Goal: Find specific page/section: Find specific page/section

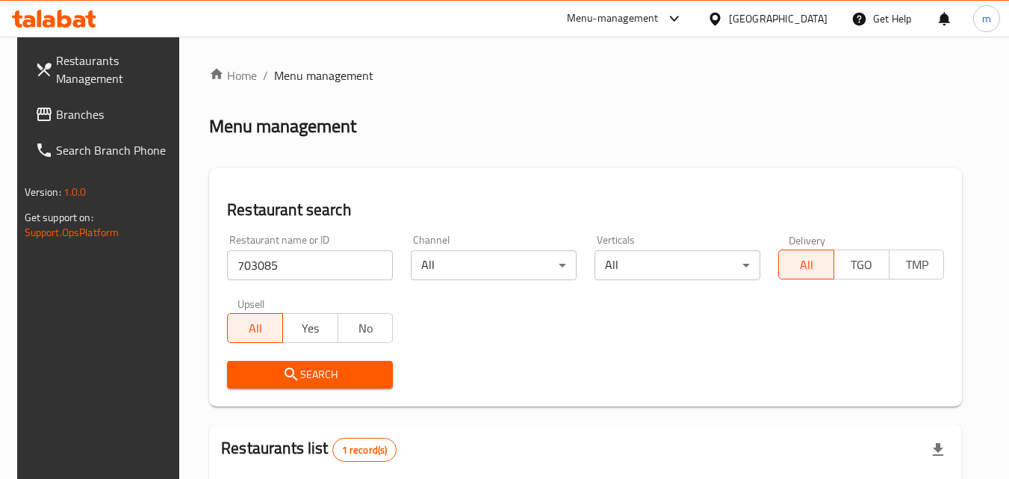
scroll to position [187, 0]
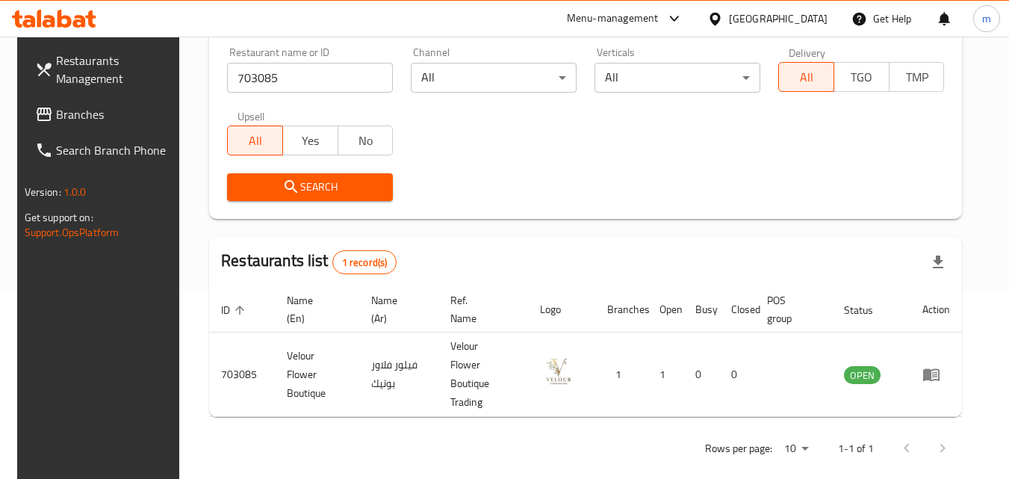
click at [811, 22] on div "[GEOGRAPHIC_DATA]" at bounding box center [778, 18] width 99 height 16
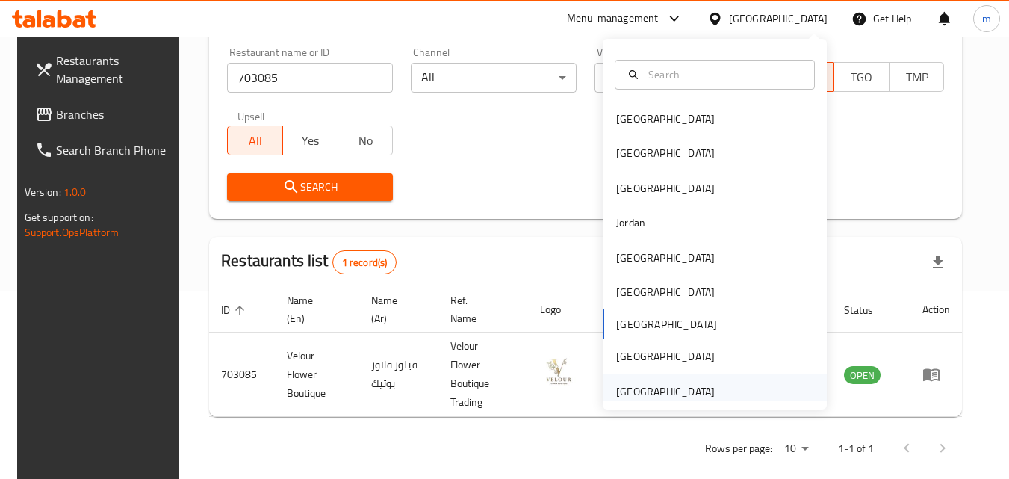
click at [616, 390] on div "[GEOGRAPHIC_DATA]" at bounding box center [665, 391] width 99 height 16
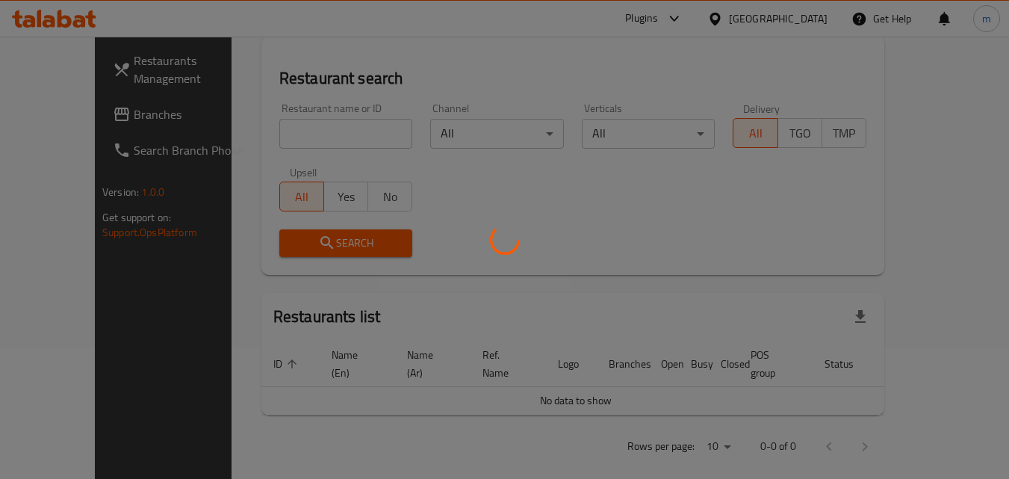
scroll to position [187, 0]
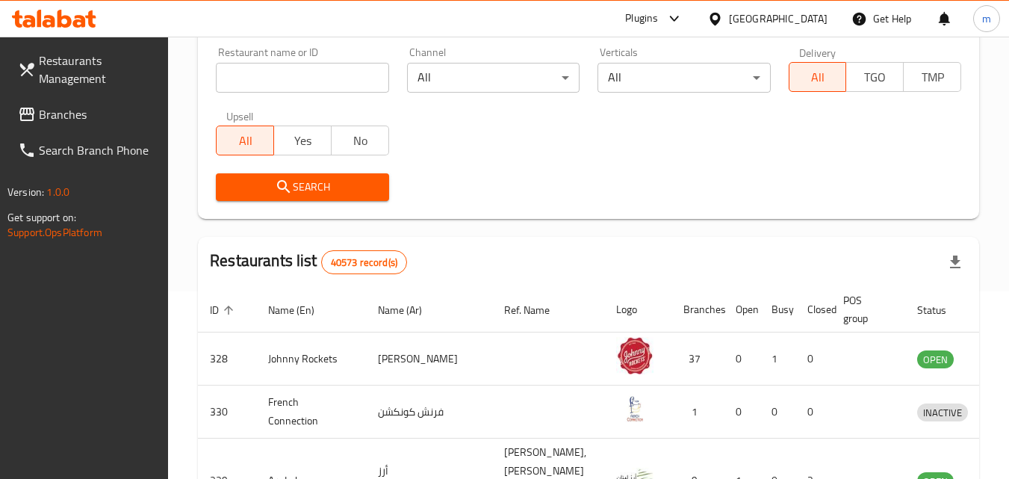
click at [75, 115] on span "Branches" at bounding box center [98, 114] width 118 height 18
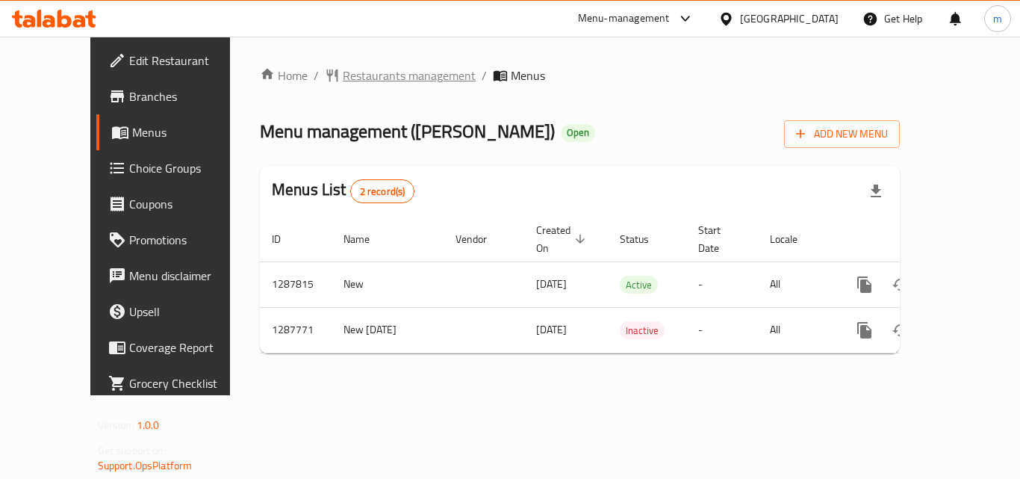
click at [381, 77] on span "Restaurants management" at bounding box center [409, 75] width 133 height 18
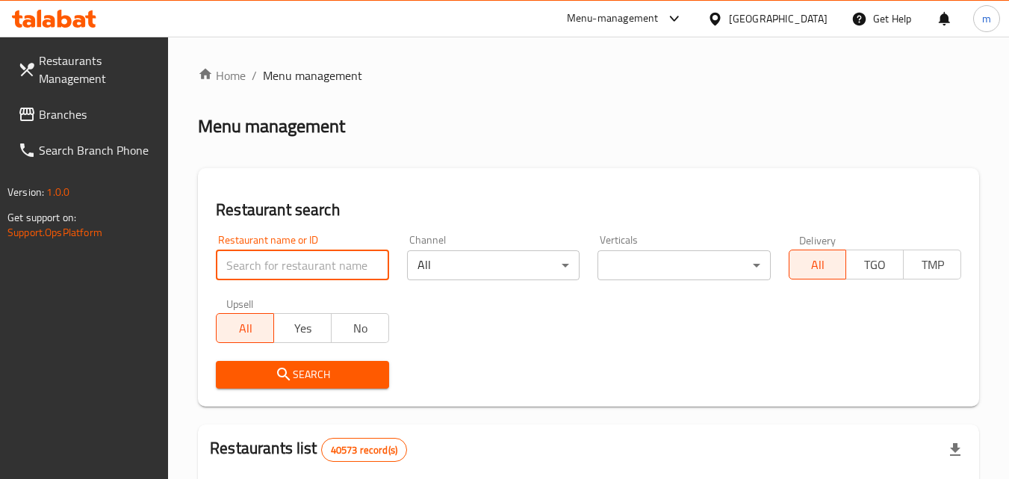
click at [287, 263] on input "search" at bounding box center [302, 265] width 172 height 30
paste input "696852"
type input "696852"
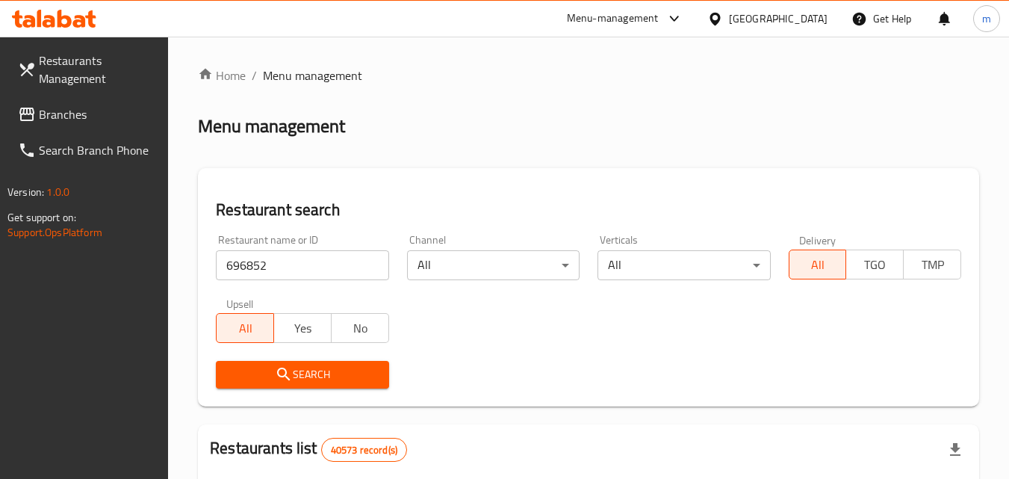
click at [313, 370] on span "Search" at bounding box center [302, 374] width 149 height 19
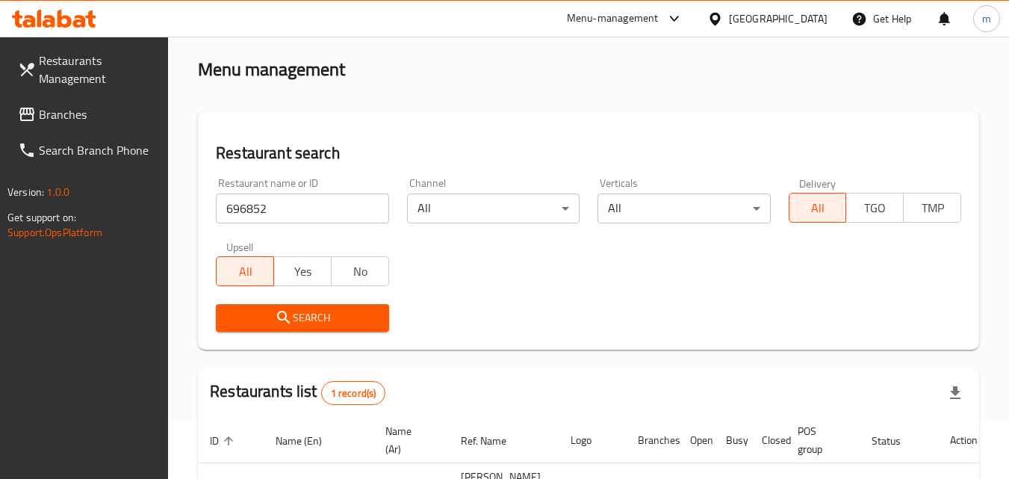
scroll to position [206, 0]
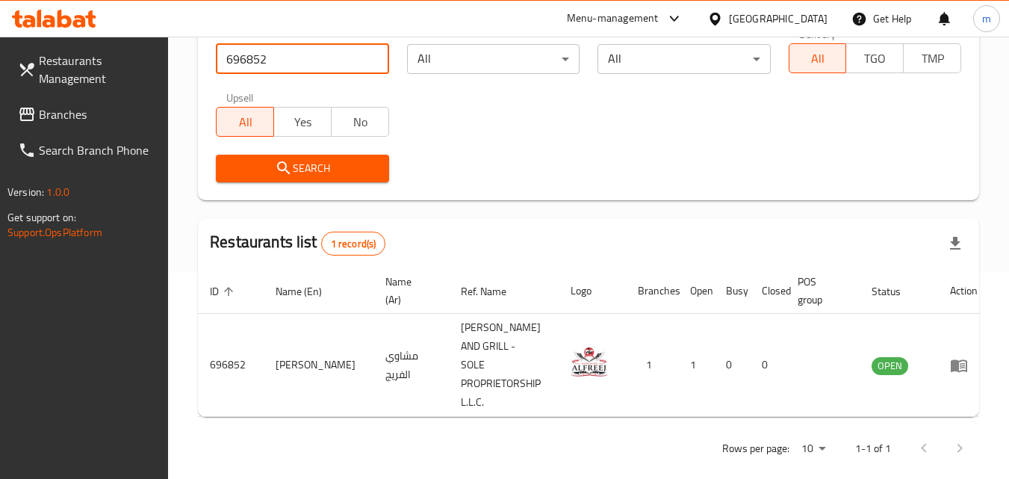
click at [381, 59] on input "696852" at bounding box center [302, 59] width 172 height 30
click at [370, 55] on input "696852" at bounding box center [302, 59] width 172 height 30
click at [727, 25] on div at bounding box center [718, 18] width 22 height 16
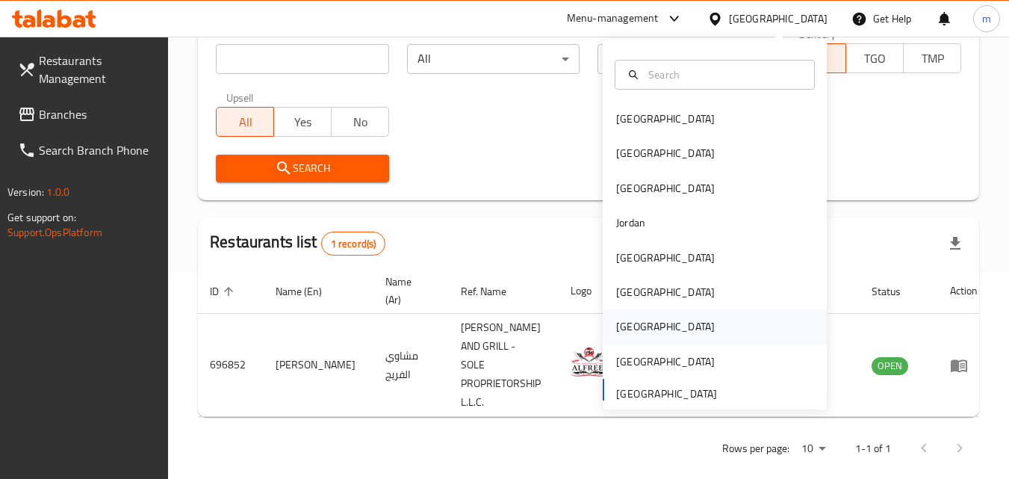
click at [626, 325] on div "[GEOGRAPHIC_DATA]" at bounding box center [665, 326] width 99 height 16
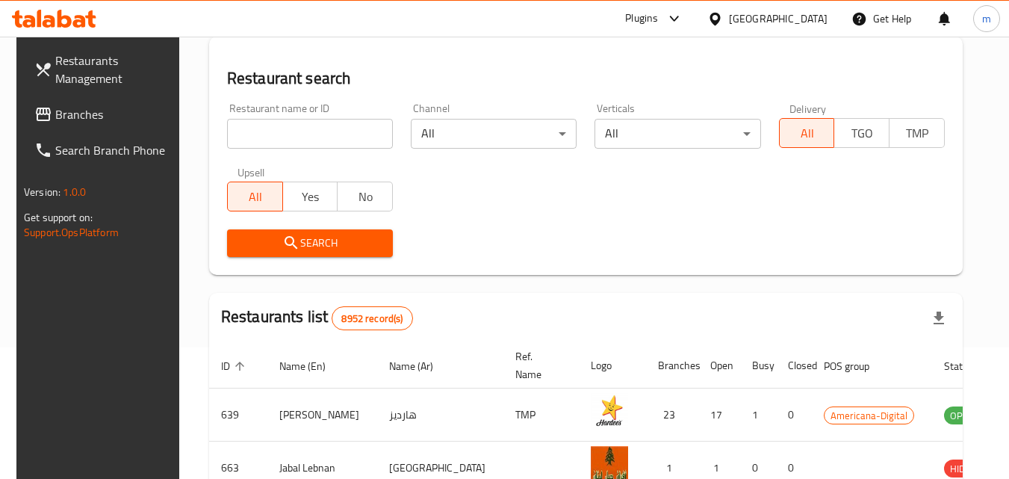
scroll to position [206, 0]
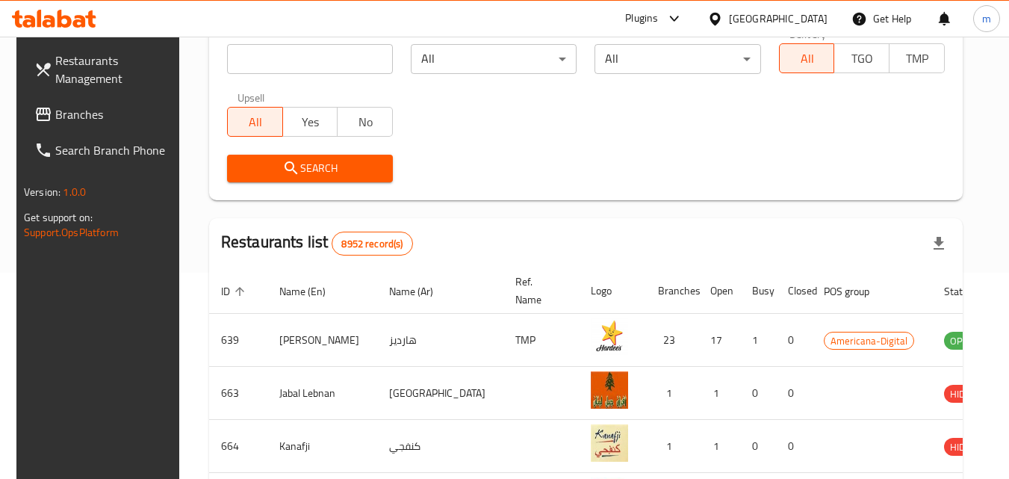
click at [35, 121] on icon at bounding box center [43, 114] width 18 height 18
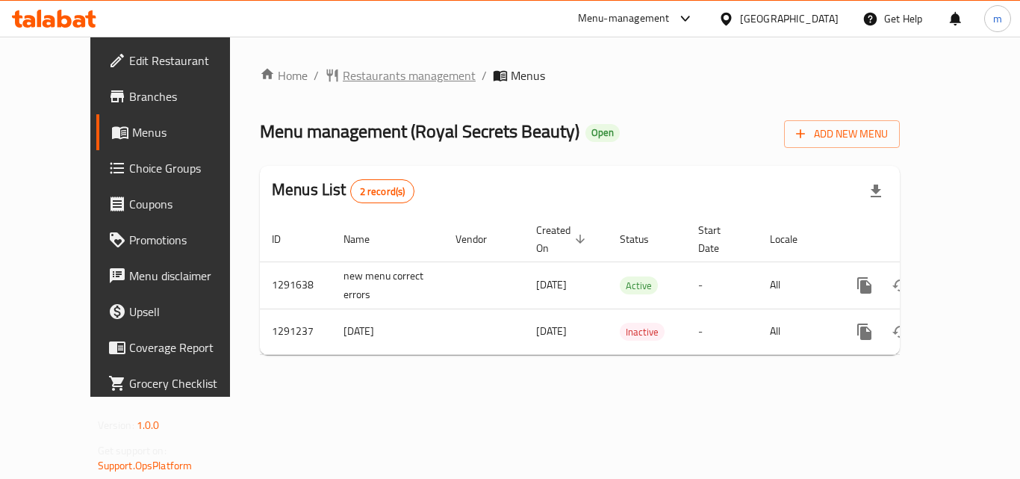
click at [343, 84] on span "Restaurants management" at bounding box center [409, 75] width 133 height 18
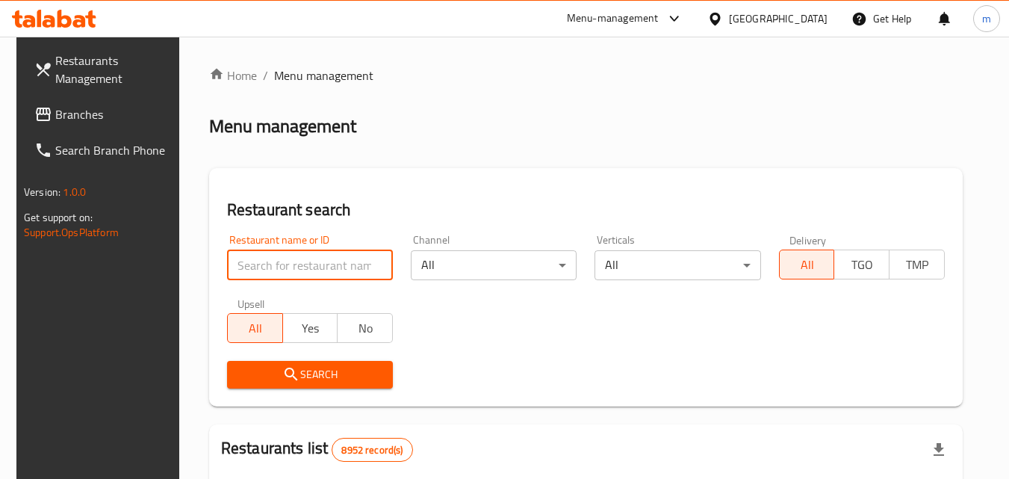
click at [314, 263] on input "search" at bounding box center [310, 265] width 166 height 30
paste input "698502"
type input "698502"
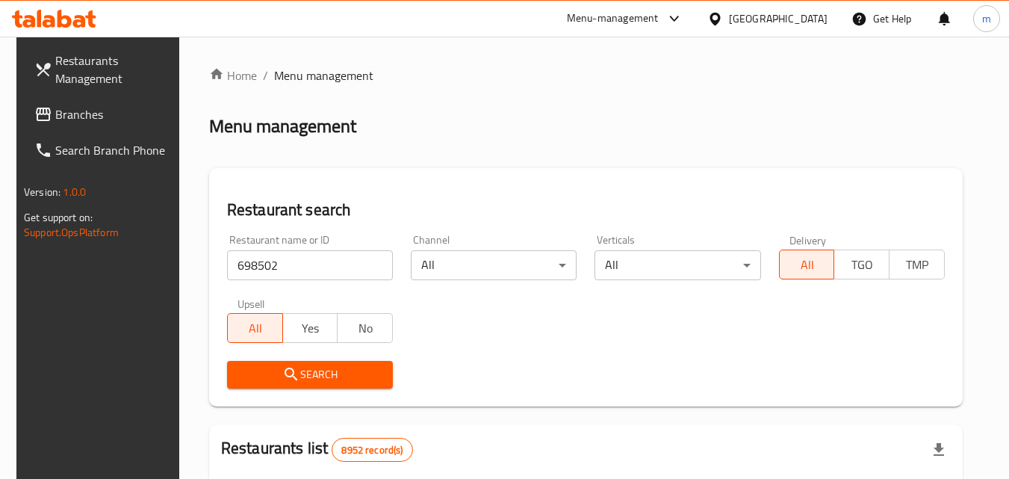
click at [272, 376] on span "Search" at bounding box center [310, 374] width 142 height 19
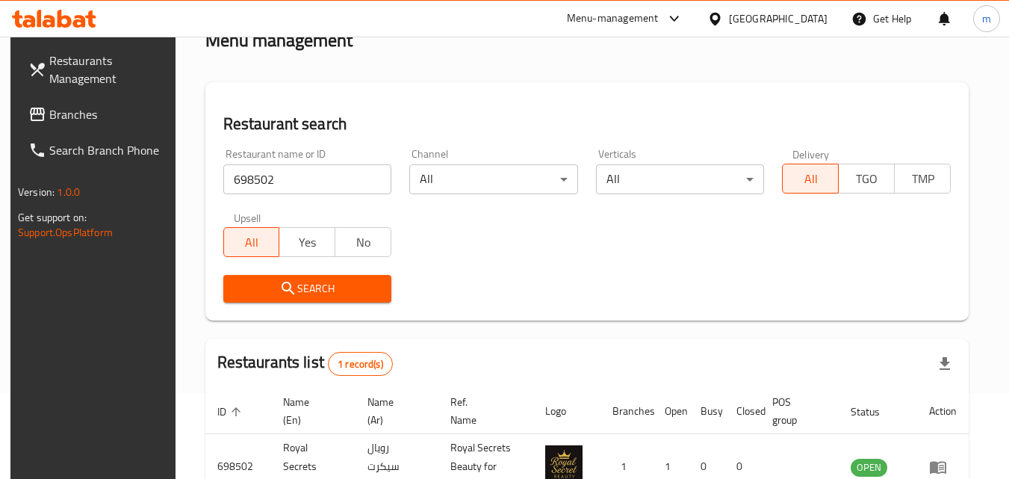
scroll to position [149, 0]
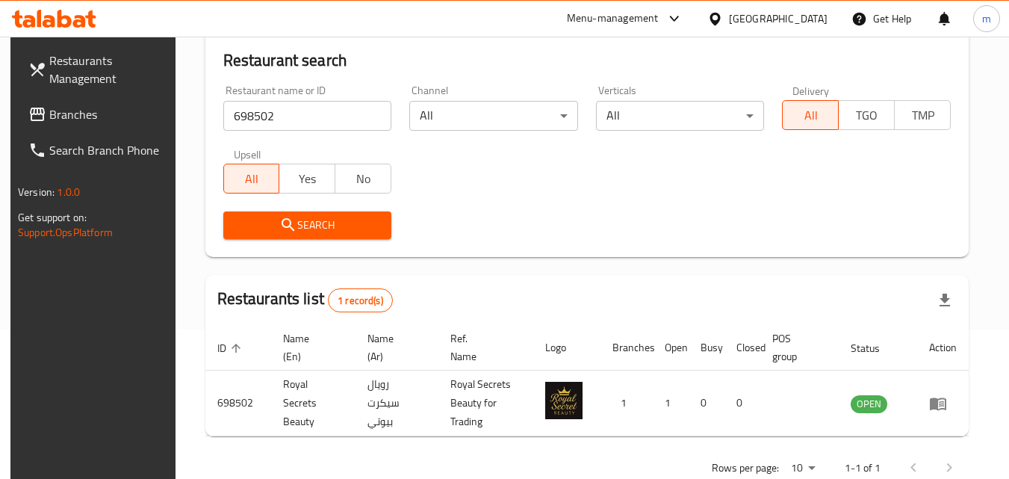
click at [819, 27] on div "[GEOGRAPHIC_DATA]" at bounding box center [778, 18] width 99 height 16
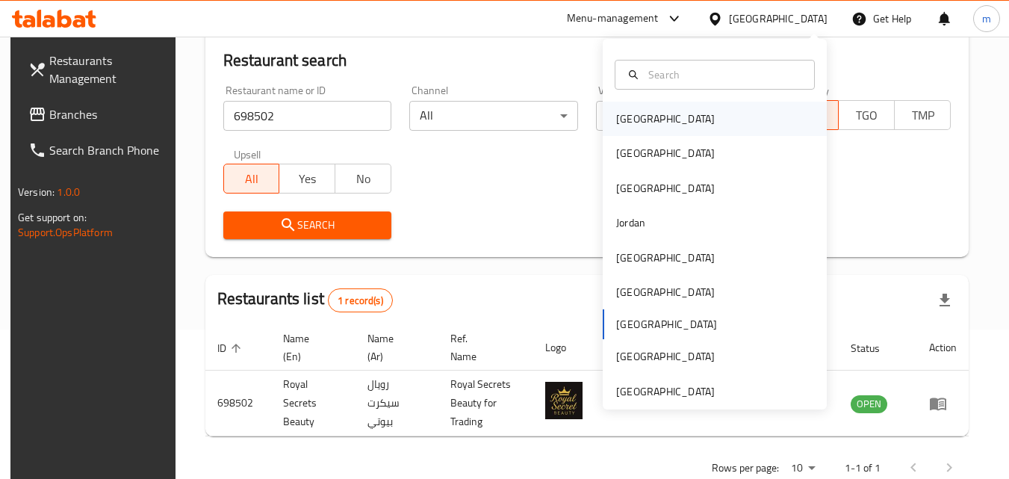
click at [632, 123] on div "[GEOGRAPHIC_DATA]" at bounding box center [665, 118] width 99 height 16
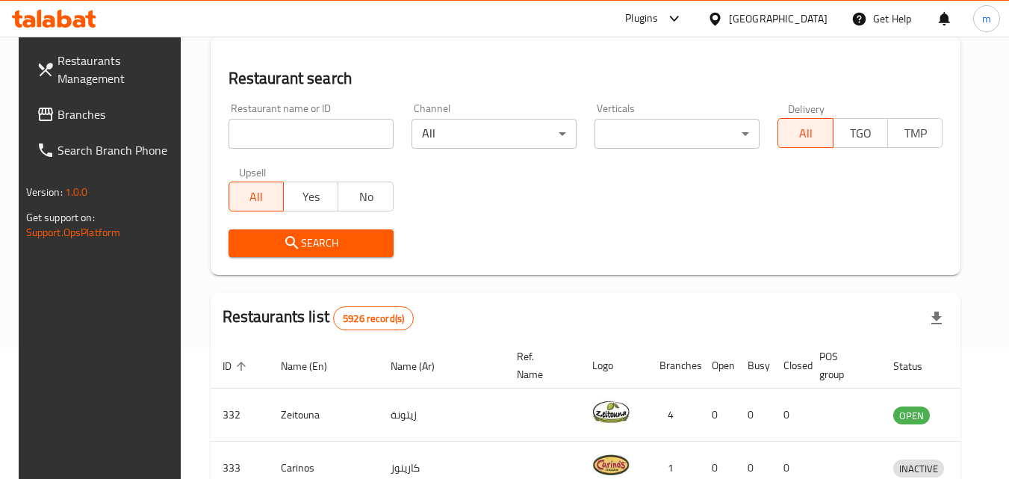
scroll to position [149, 0]
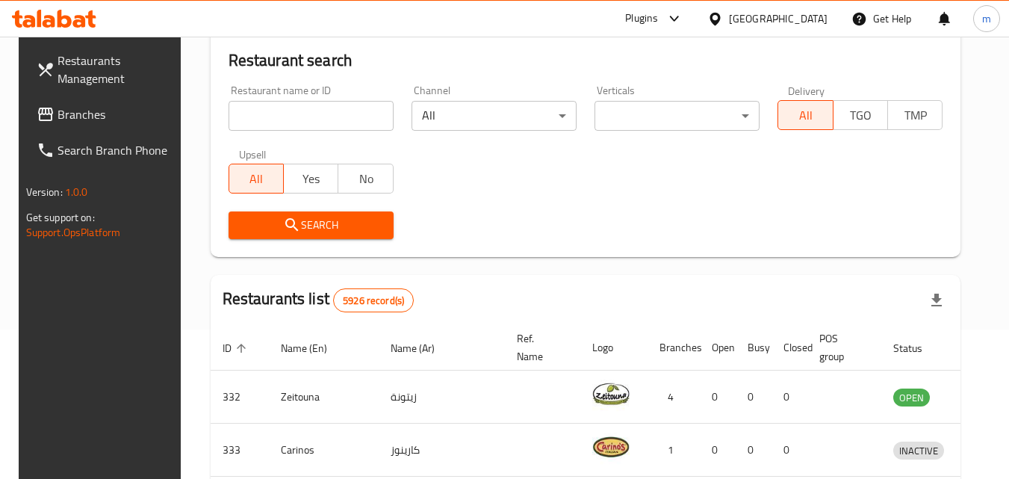
click at [75, 113] on span "Branches" at bounding box center [116, 114] width 118 height 18
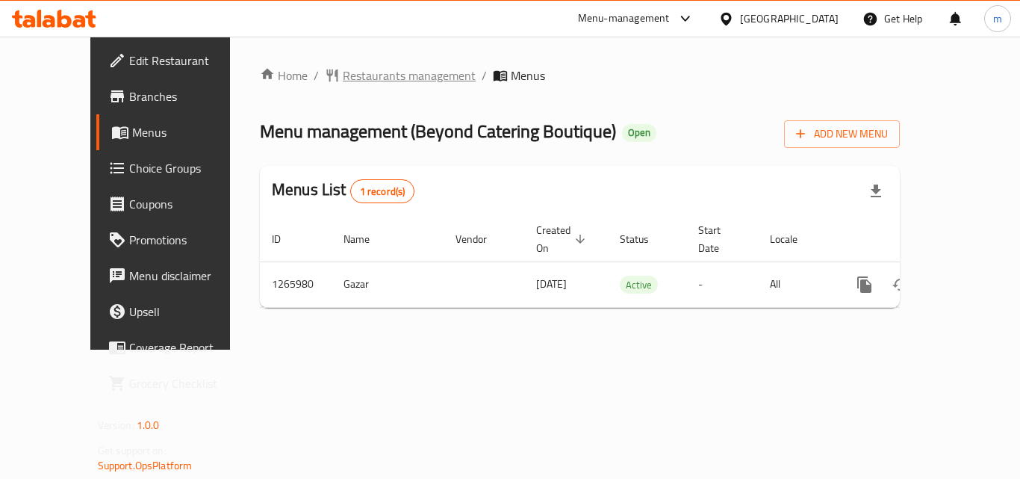
click at [343, 82] on span "Restaurants management" at bounding box center [409, 75] width 133 height 18
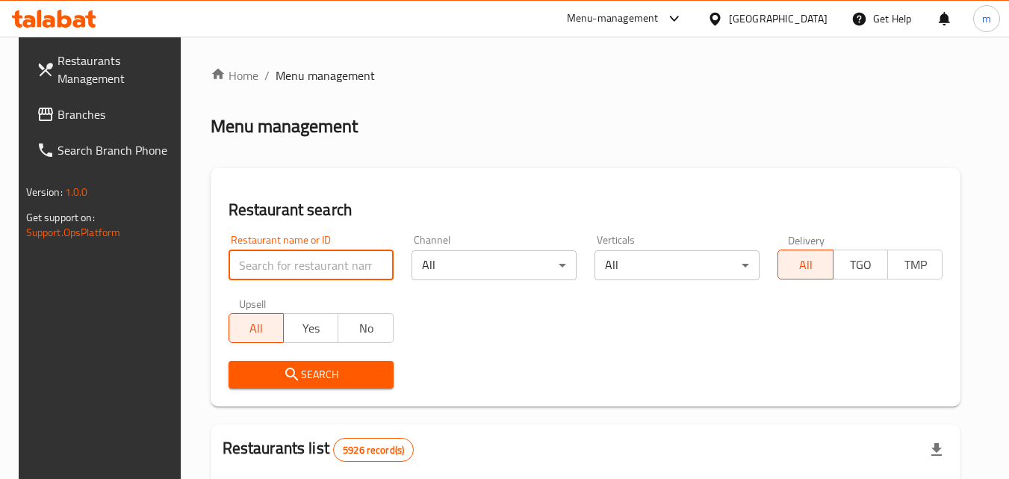
click at [278, 261] on input "search" at bounding box center [310, 265] width 165 height 30
paste input "687081"
type input "687081"
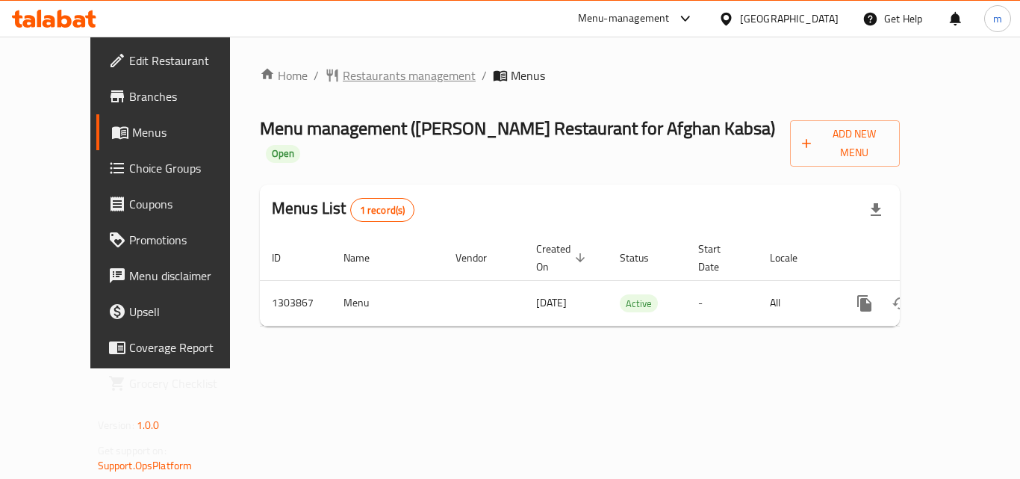
click at [370, 78] on span "Restaurants management" at bounding box center [409, 75] width 133 height 18
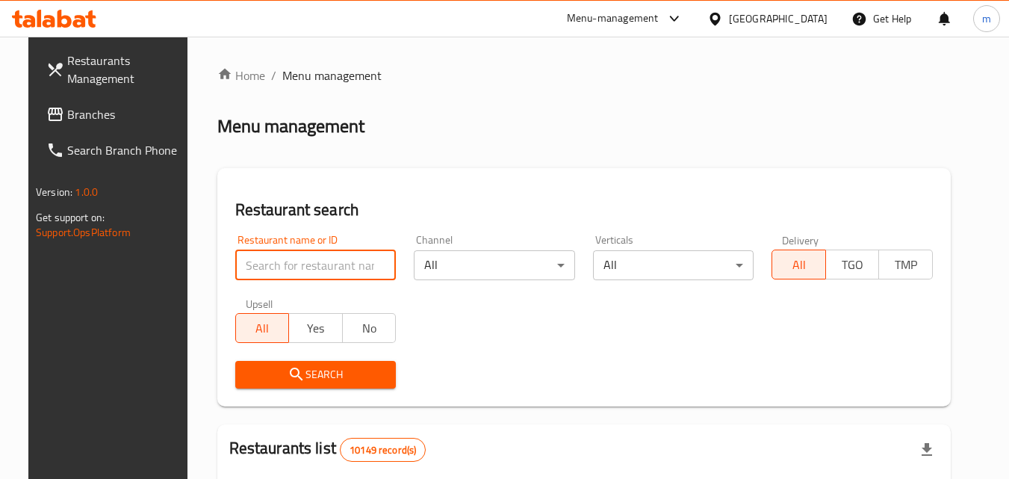
click at [262, 268] on input "search" at bounding box center [315, 265] width 161 height 30
paste input "703009"
type input "703009"
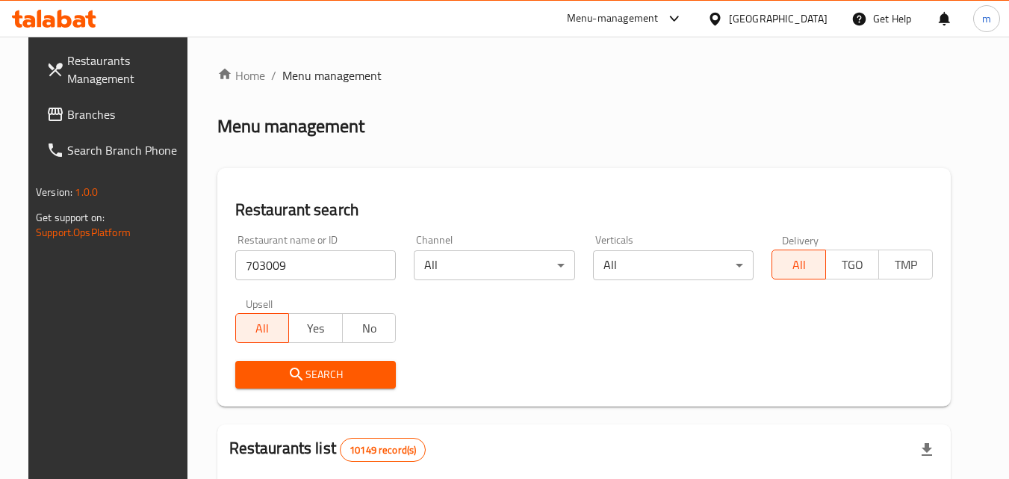
click at [269, 380] on span "Search" at bounding box center [315, 374] width 137 height 19
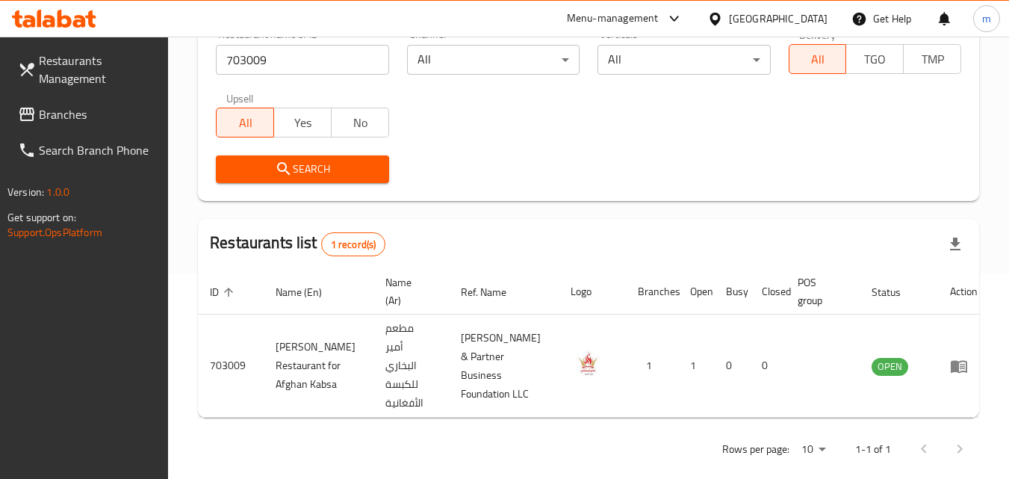
scroll to position [206, 0]
click at [723, 25] on icon at bounding box center [715, 19] width 16 height 16
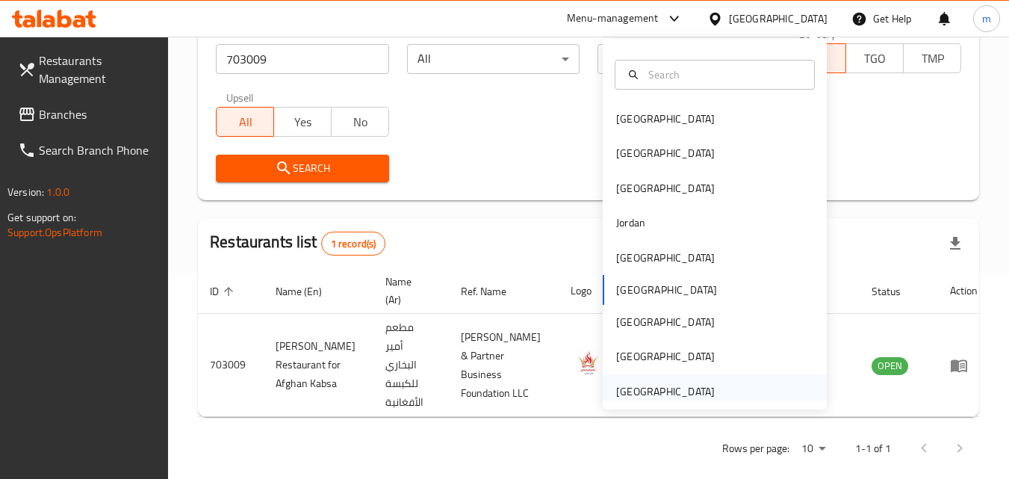
click at [638, 383] on div "[GEOGRAPHIC_DATA]" at bounding box center [665, 391] width 99 height 16
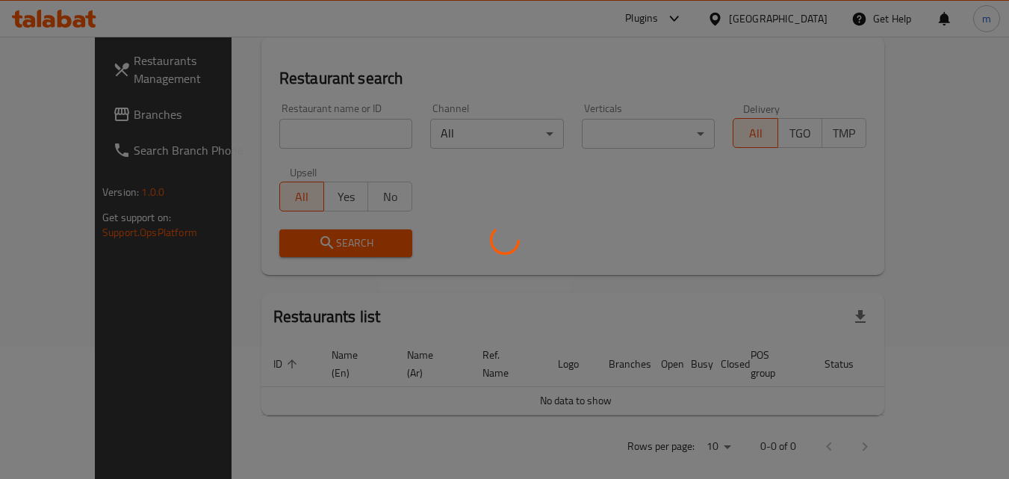
scroll to position [206, 0]
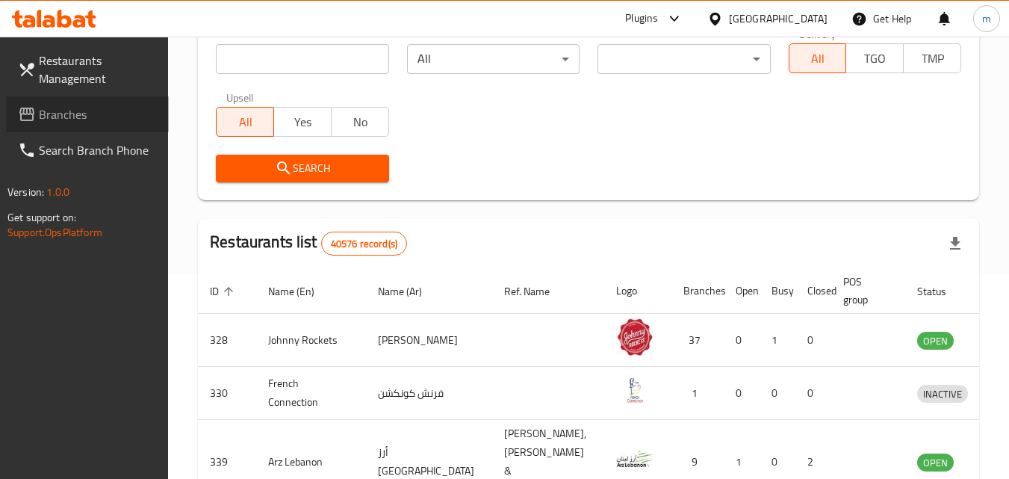
click at [53, 116] on span "Branches" at bounding box center [98, 114] width 118 height 18
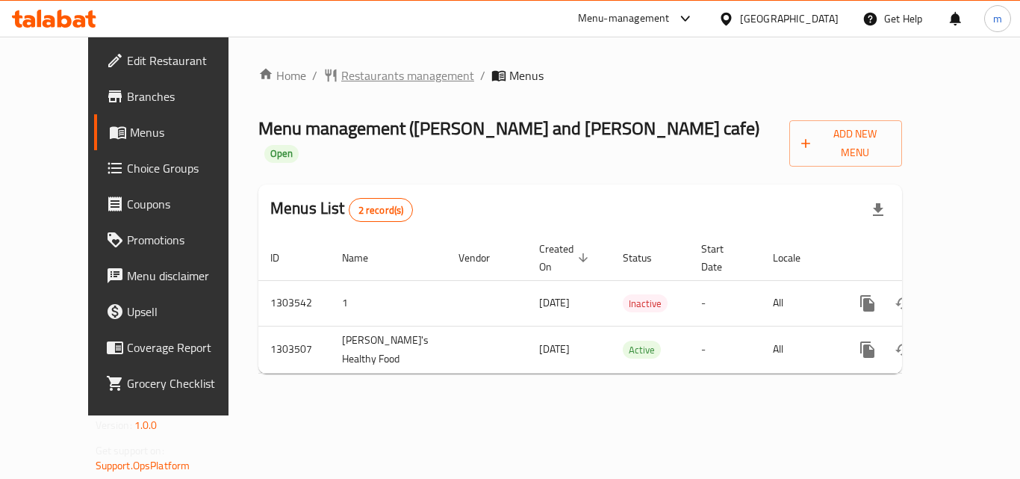
click at [353, 76] on span "Restaurants management" at bounding box center [407, 75] width 133 height 18
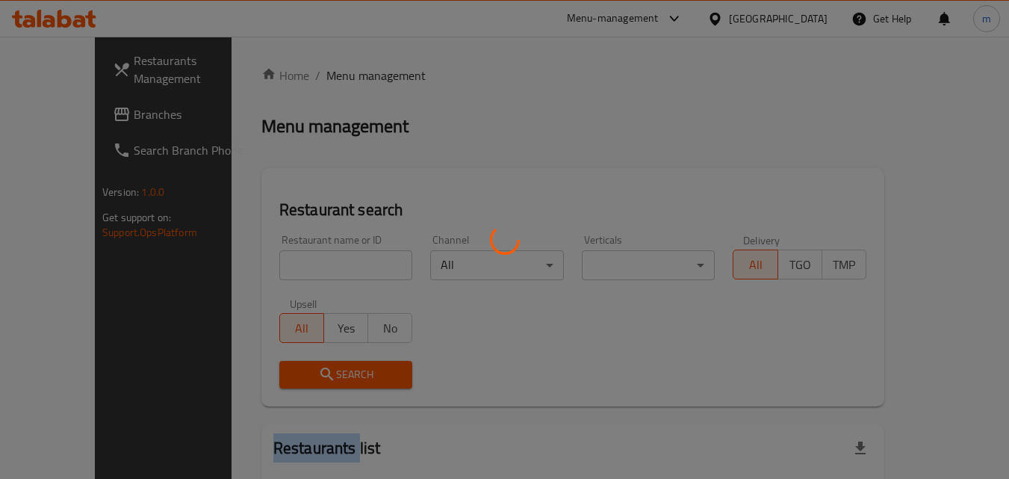
click at [353, 76] on div at bounding box center [504, 239] width 1009 height 479
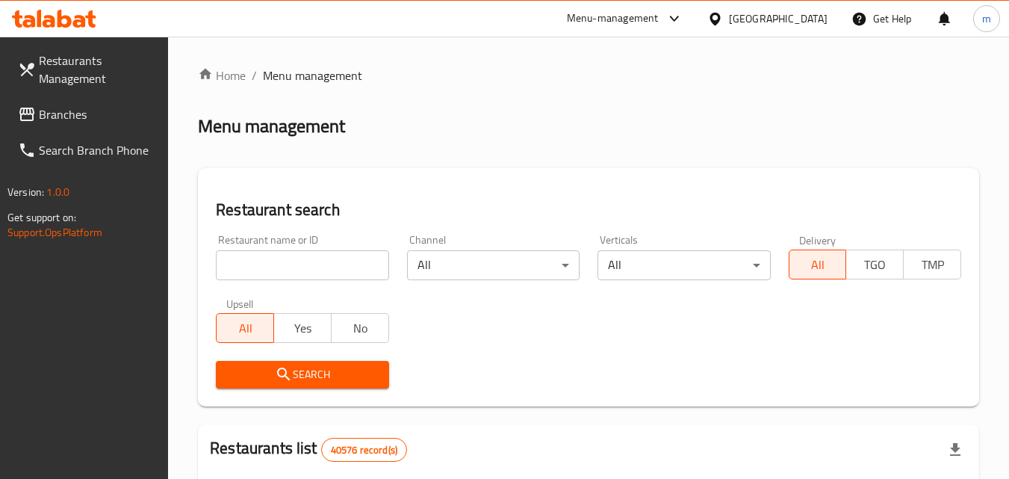
click at [260, 262] on input "search" at bounding box center [302, 265] width 172 height 30
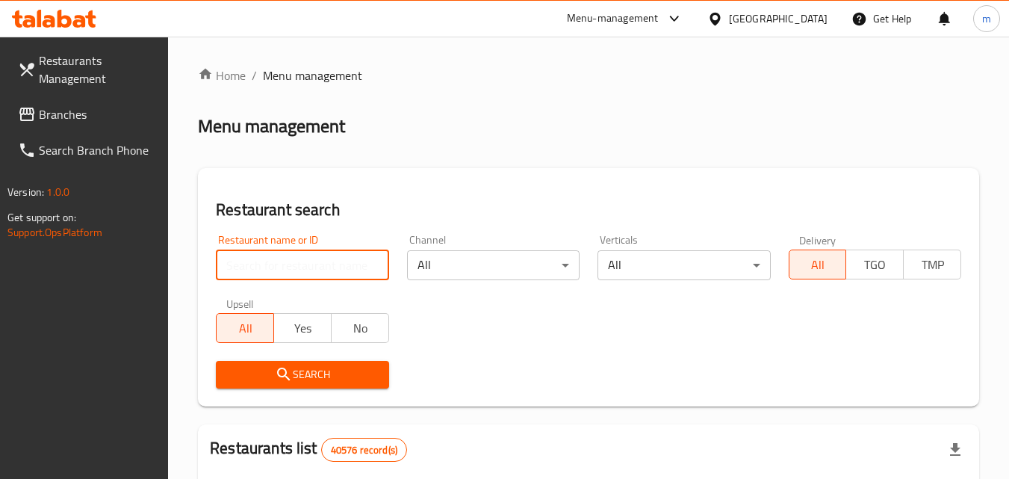
paste input "771736"
type input "771736"
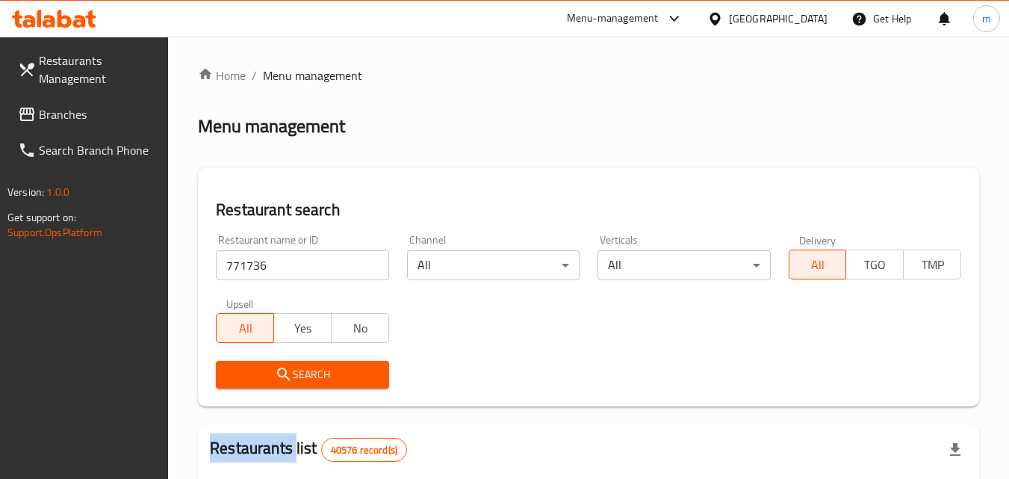
click at [257, 388] on div "Search" at bounding box center [302, 375] width 190 height 46
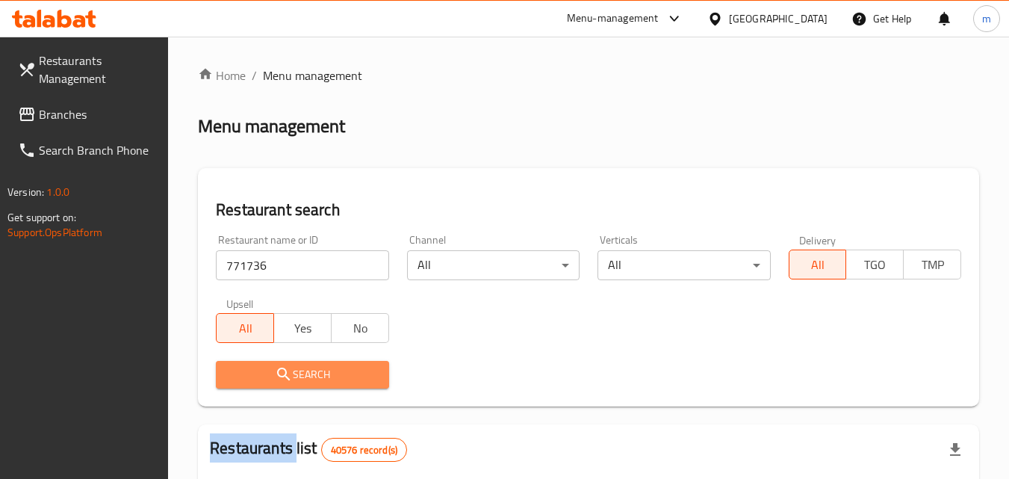
click at [337, 370] on span "Search" at bounding box center [302, 374] width 149 height 19
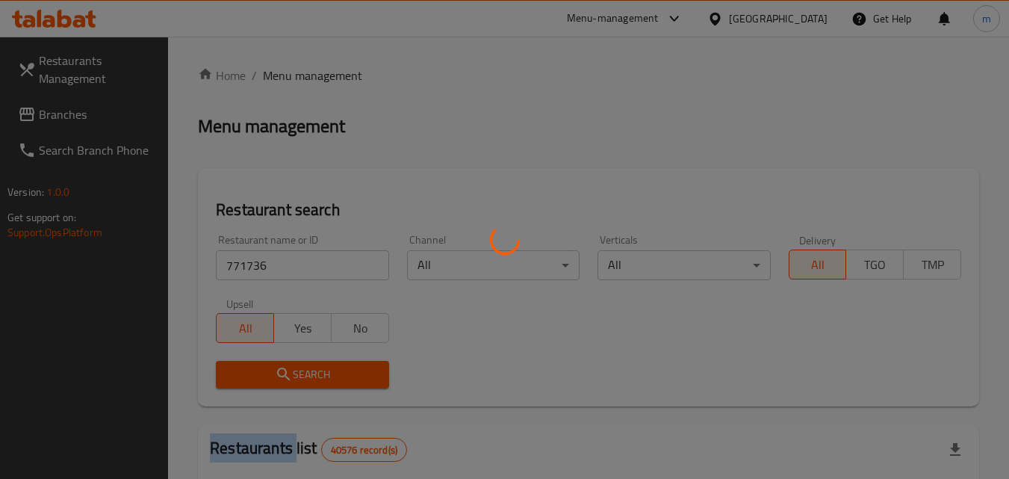
click at [337, 370] on div at bounding box center [504, 239] width 1009 height 479
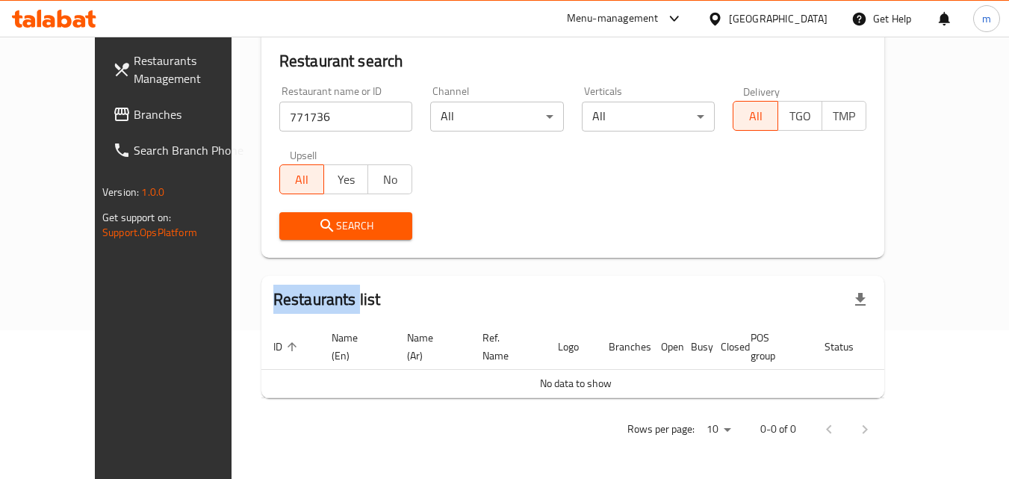
scroll to position [131, 0]
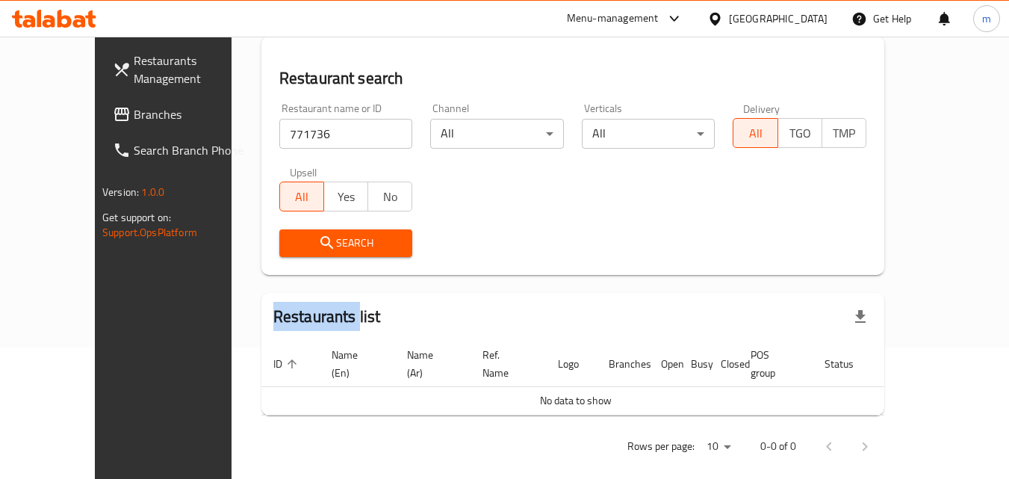
click at [343, 240] on span "Search" at bounding box center [346, 243] width 110 height 19
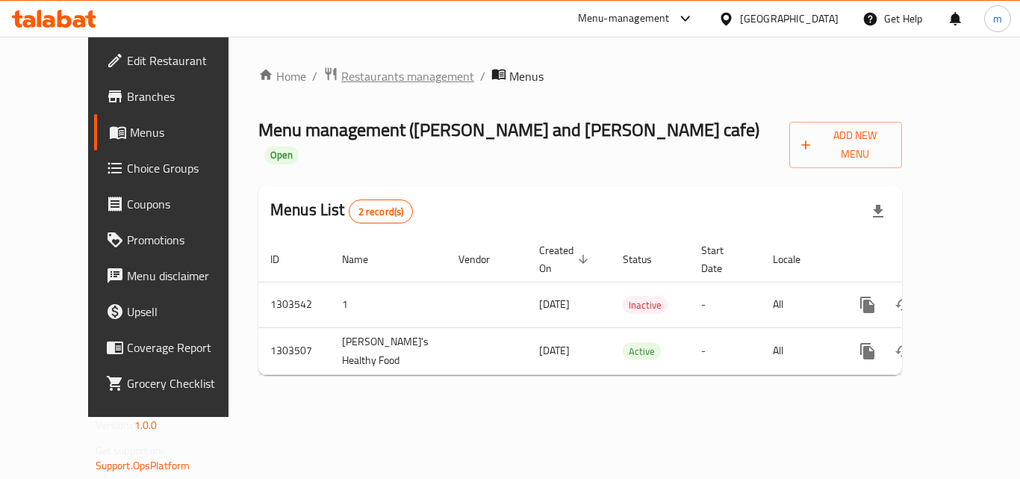
click at [341, 78] on span "Restaurants management" at bounding box center [407, 76] width 133 height 18
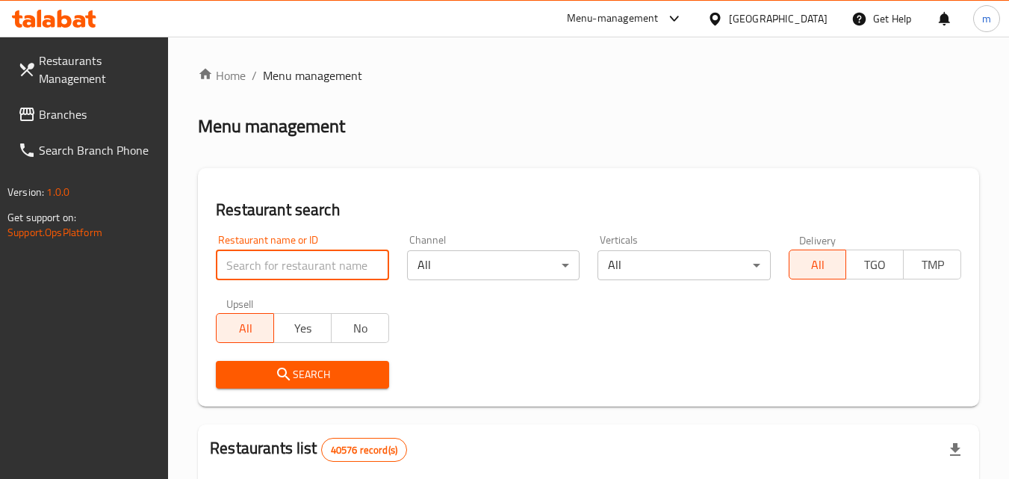
click at [313, 258] on input "search" at bounding box center [302, 265] width 172 height 30
paste input "702421"
type input "702421"
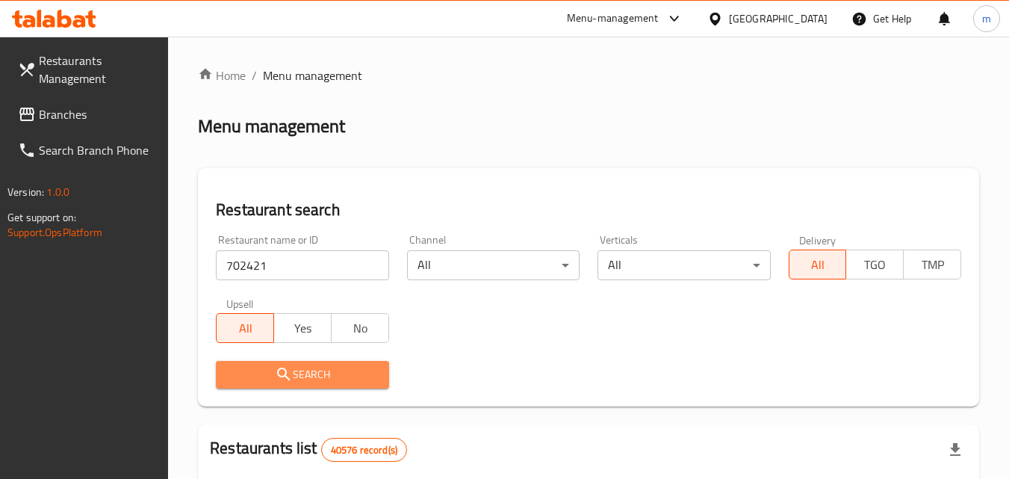
click at [285, 369] on icon "submit" at bounding box center [283, 373] width 13 height 13
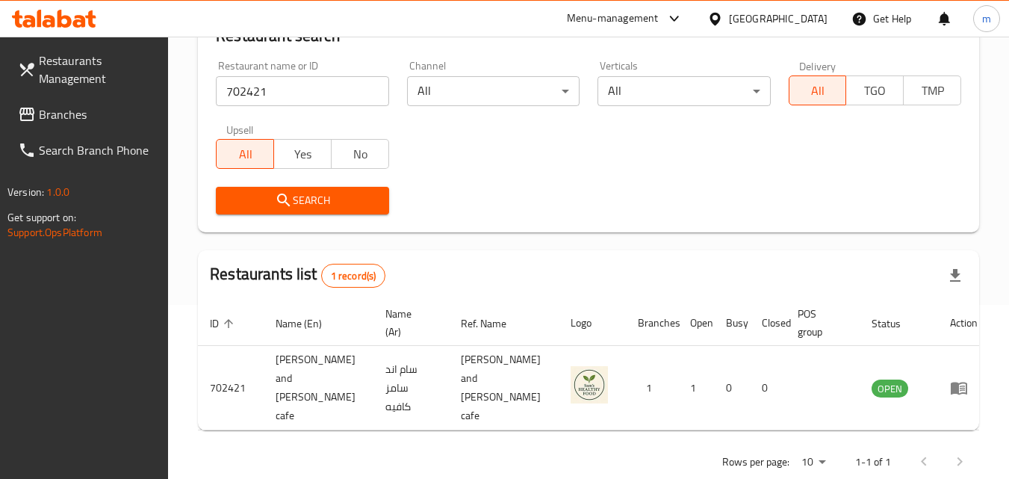
scroll to position [175, 0]
click at [130, 110] on span "Branches" at bounding box center [98, 114] width 118 height 18
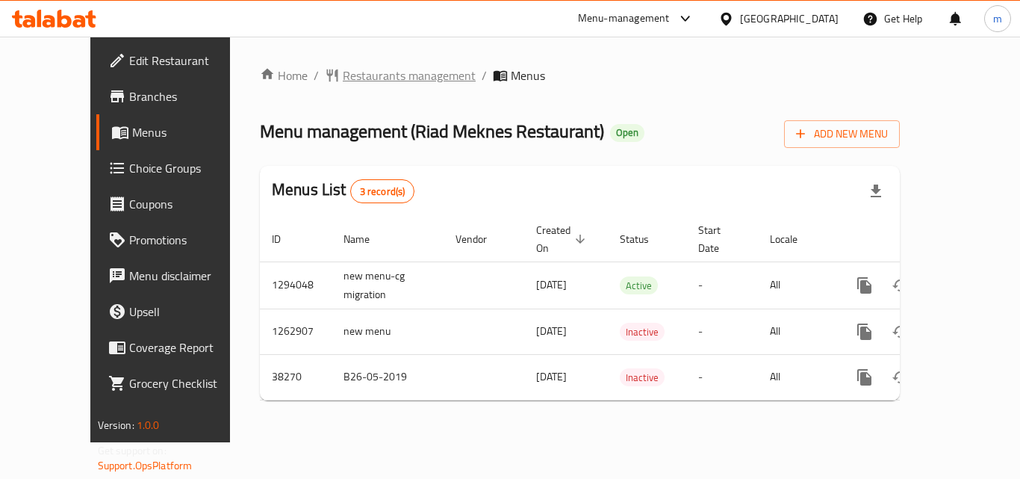
click at [357, 84] on span "Restaurants management" at bounding box center [409, 75] width 133 height 18
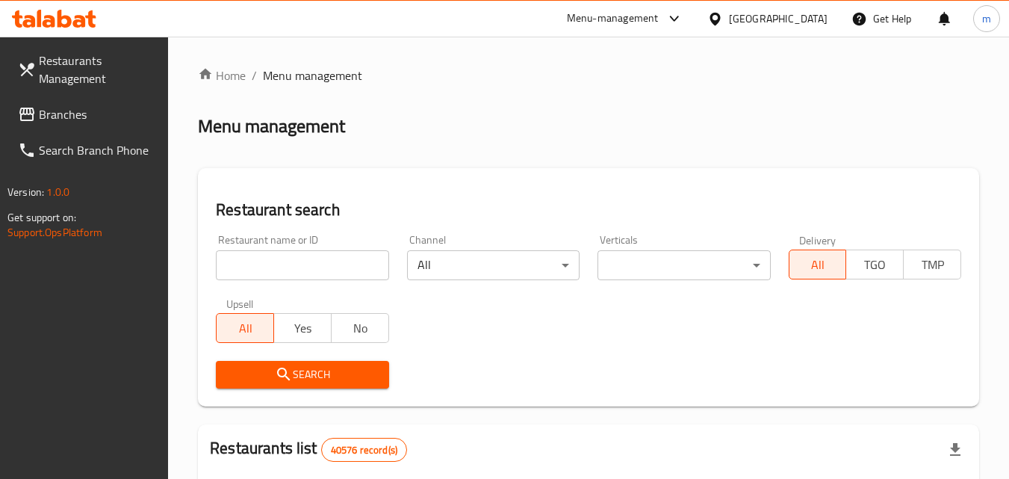
click at [275, 265] on input "search" at bounding box center [302, 265] width 172 height 30
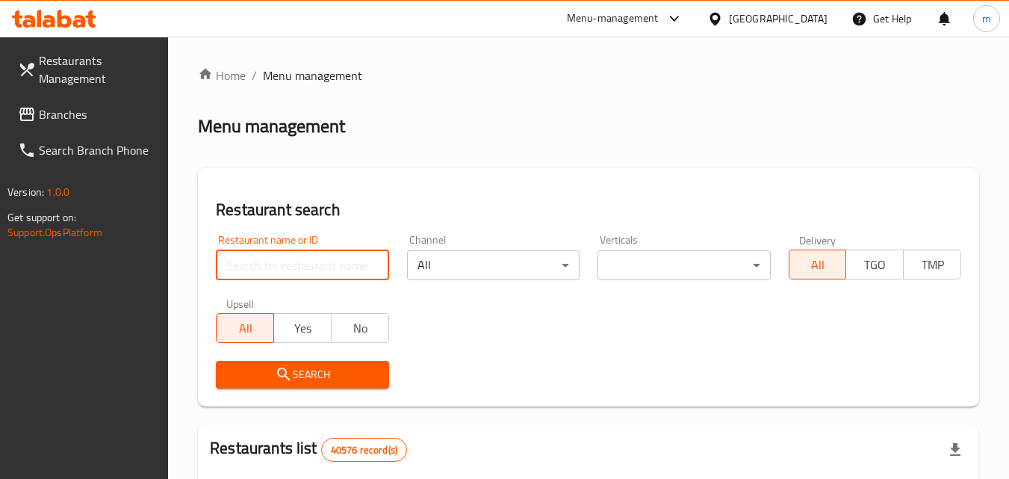
paste input "3292"
type input "3292"
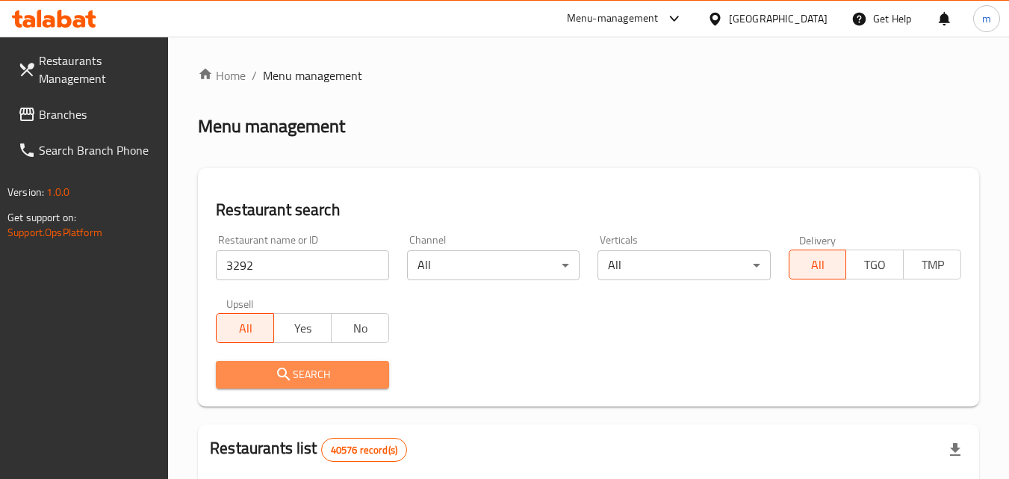
click at [290, 372] on icon "submit" at bounding box center [284, 374] width 18 height 18
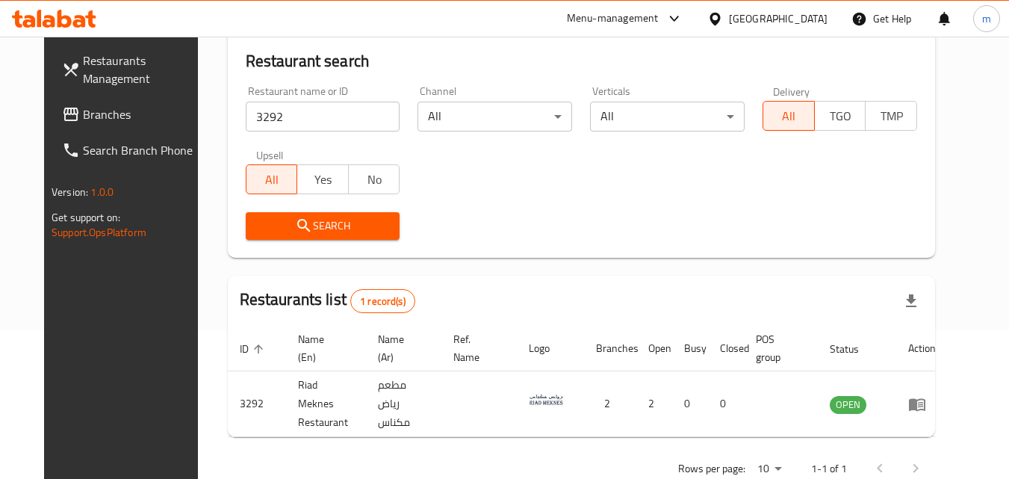
scroll to position [175, 0]
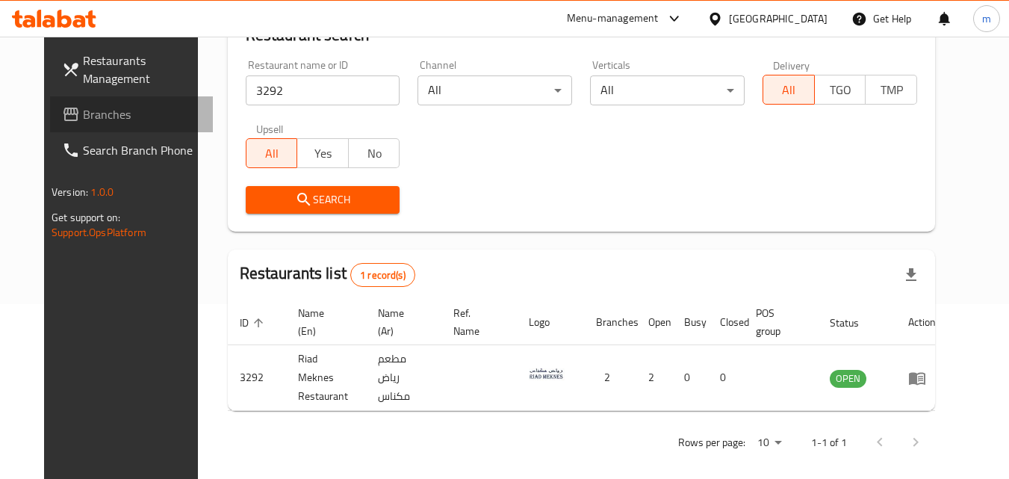
click at [131, 119] on span "Branches" at bounding box center [142, 114] width 118 height 18
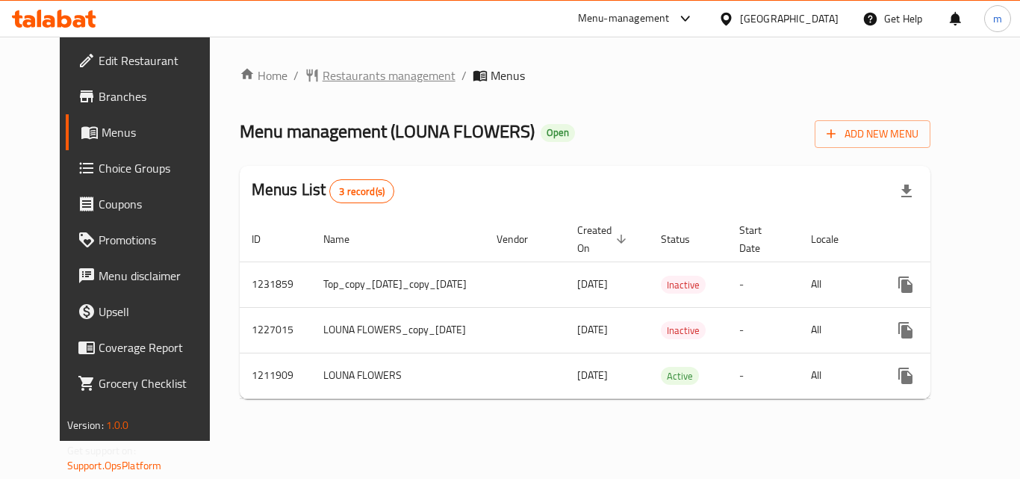
click at [323, 76] on span "Restaurants management" at bounding box center [389, 75] width 133 height 18
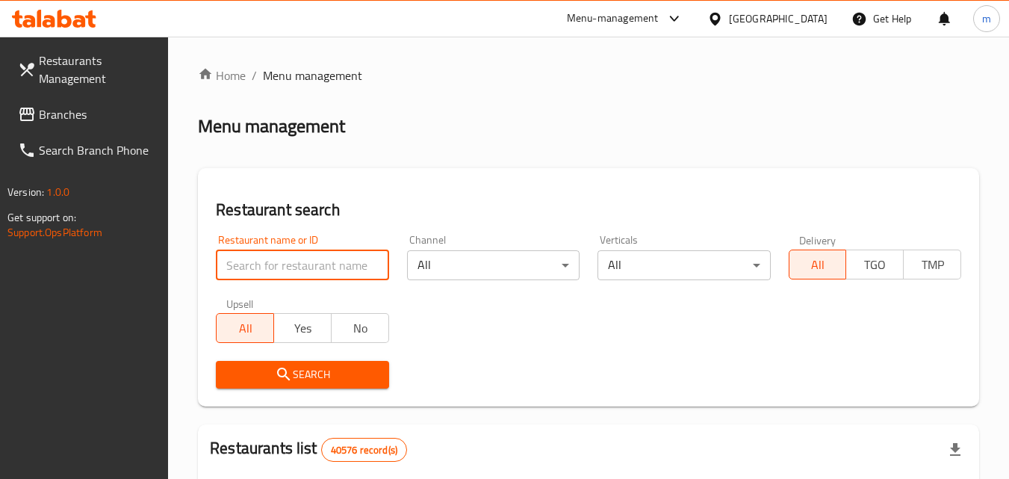
click at [305, 263] on input "search" at bounding box center [302, 265] width 172 height 30
paste input "671483"
type input "671483"
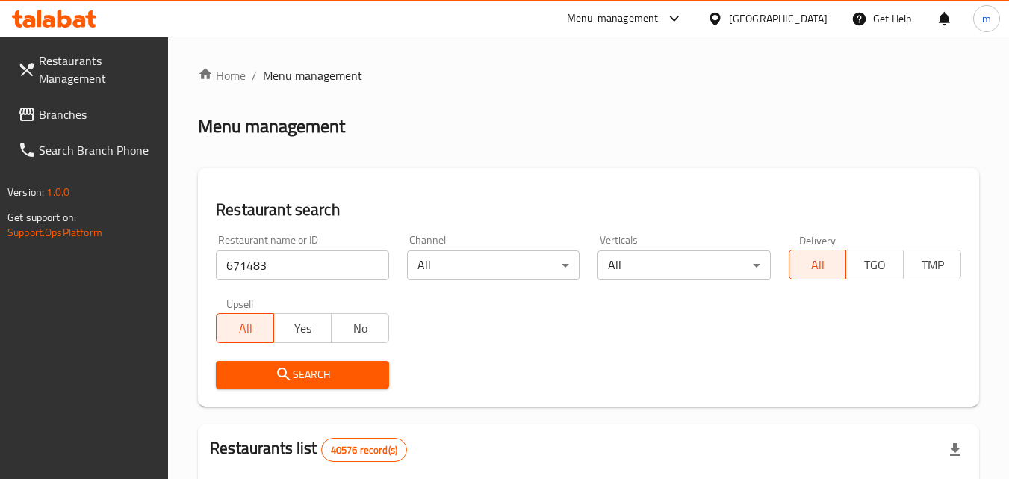
click at [300, 374] on span "Search" at bounding box center [302, 374] width 149 height 19
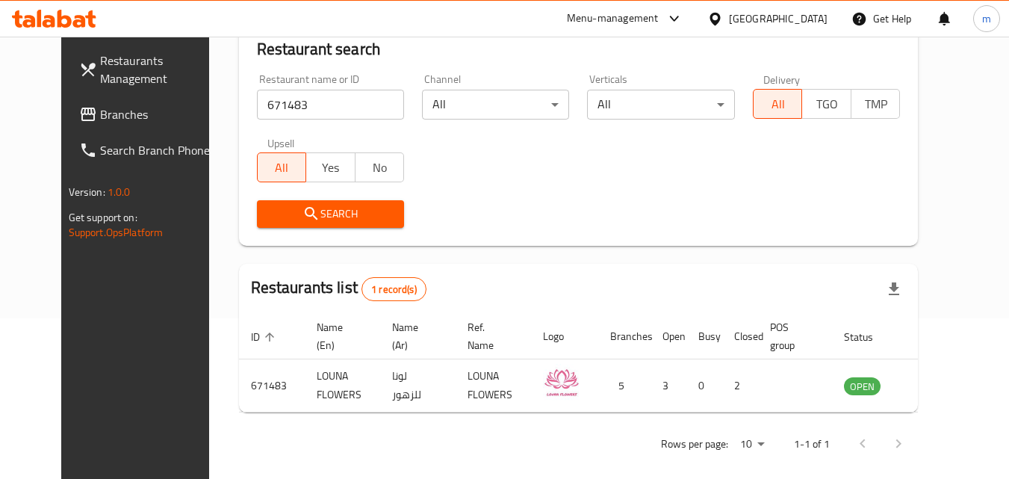
scroll to position [175, 0]
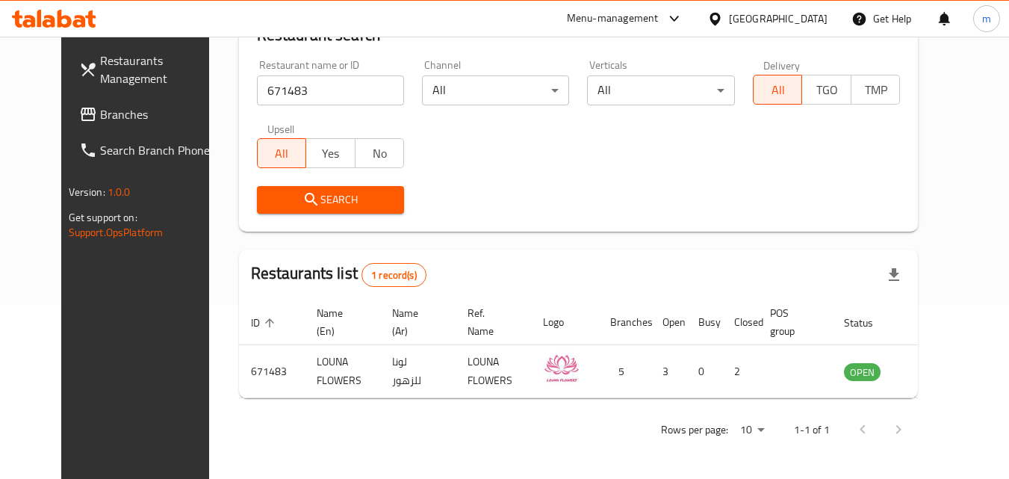
click at [767, 28] on div "[GEOGRAPHIC_DATA]" at bounding box center [767, 19] width 144 height 36
click at [787, 7] on div "[GEOGRAPHIC_DATA]" at bounding box center [767, 19] width 144 height 36
click at [779, 22] on div "[GEOGRAPHIC_DATA]" at bounding box center [778, 18] width 99 height 16
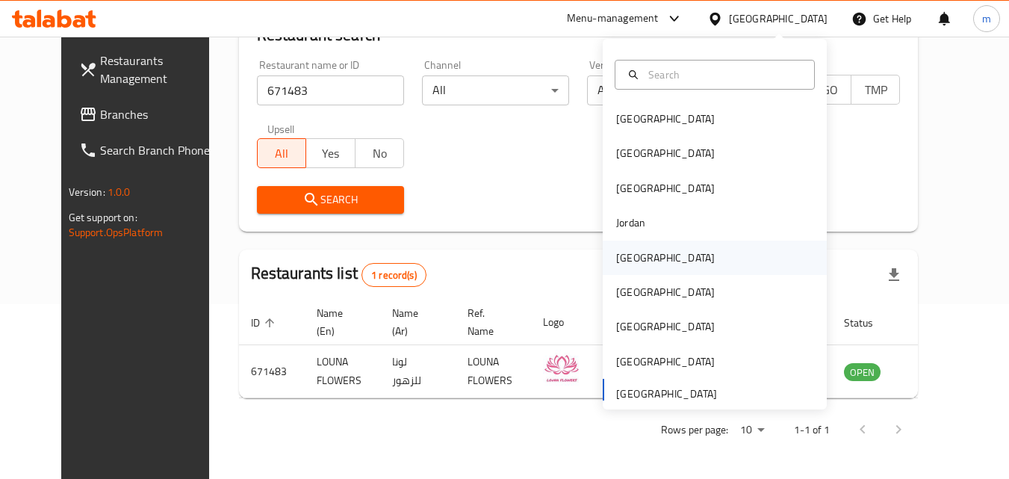
click at [636, 249] on div "Kuwait" at bounding box center [665, 257] width 122 height 34
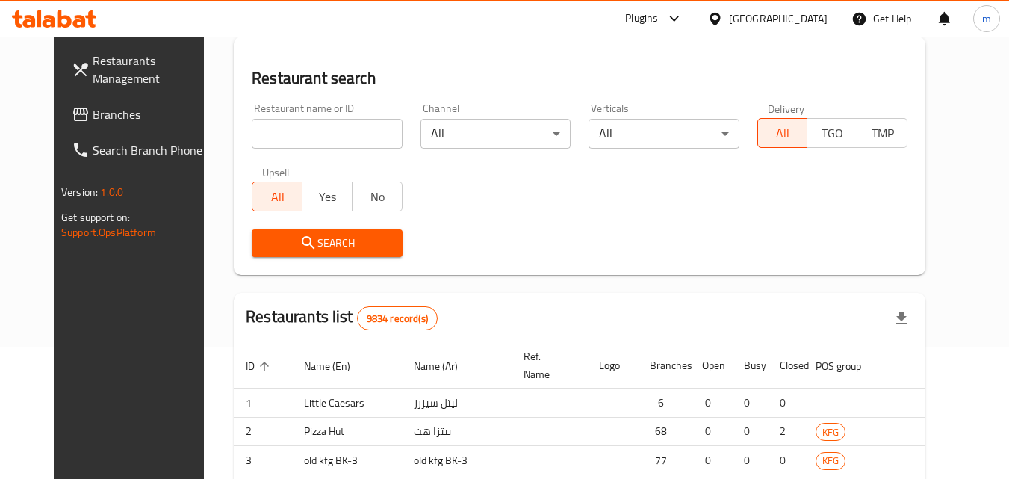
scroll to position [175, 0]
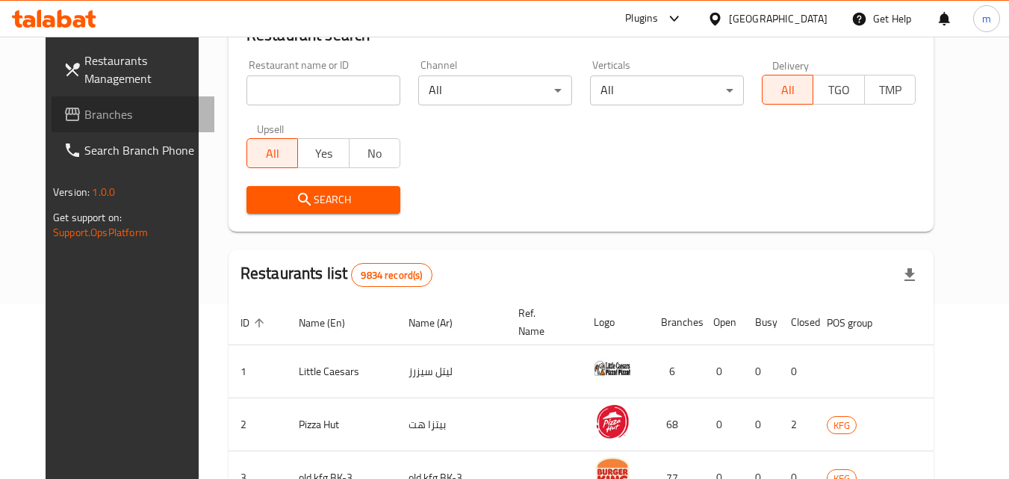
click at [127, 125] on link "Branches" at bounding box center [133, 114] width 163 height 36
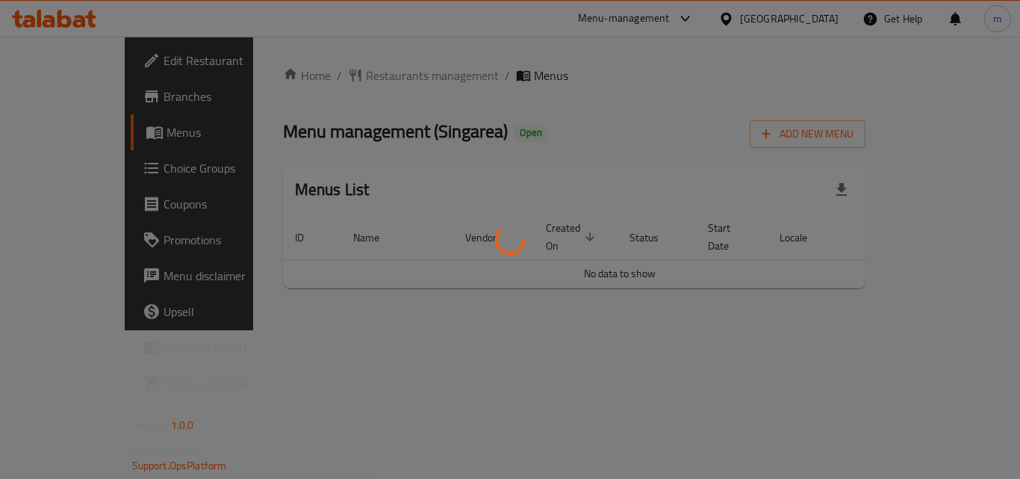
click at [384, 84] on div at bounding box center [510, 239] width 1020 height 479
click at [361, 80] on div at bounding box center [510, 239] width 1020 height 479
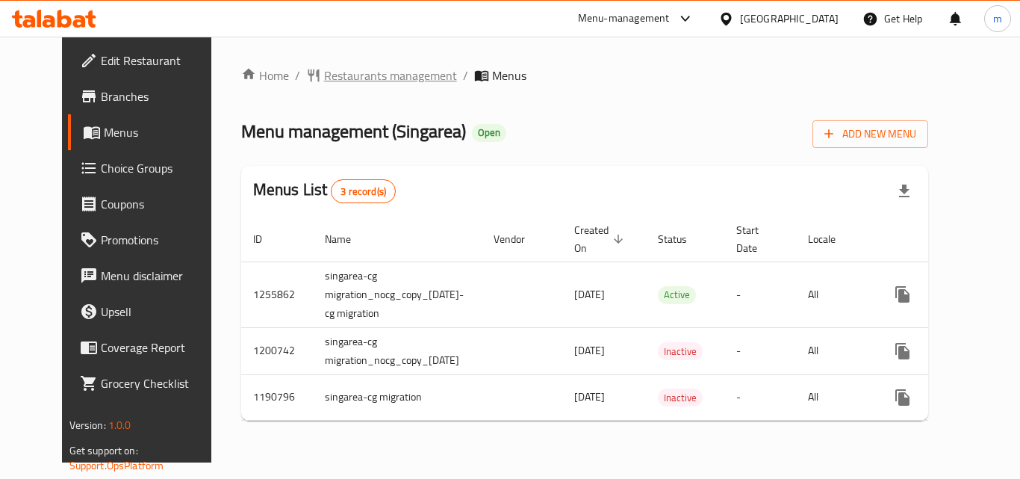
click at [393, 78] on span "Restaurants management" at bounding box center [390, 75] width 133 height 18
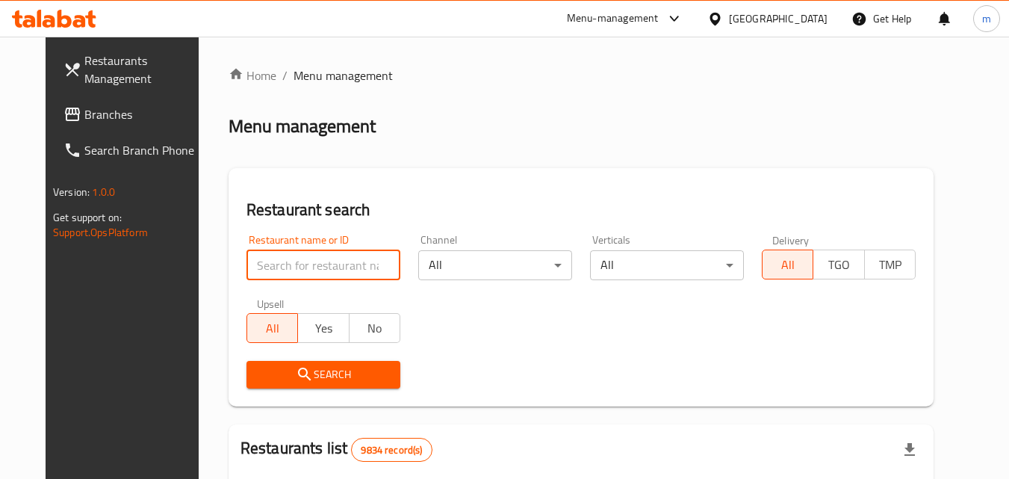
click at [246, 270] on input "search" at bounding box center [323, 265] width 154 height 30
paste input "623221"
type input "623221"
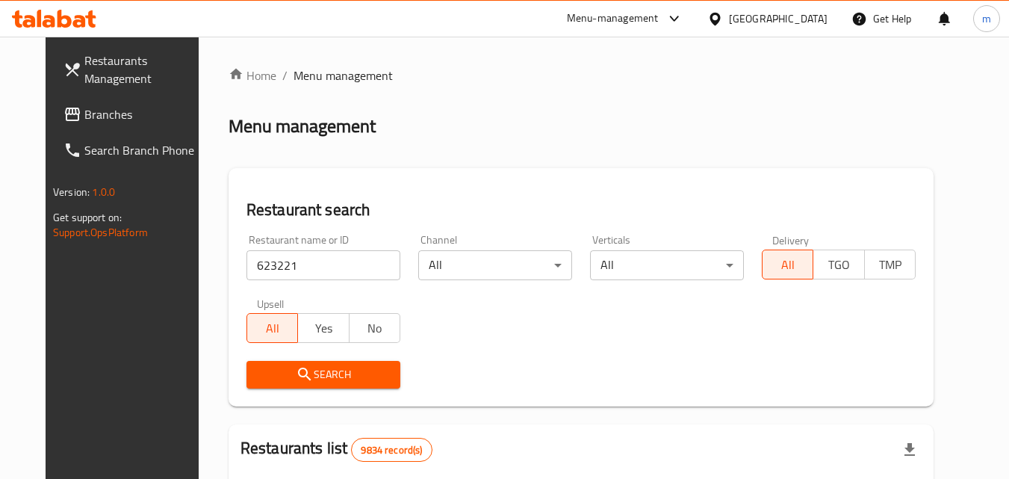
click at [258, 379] on span "Search" at bounding box center [323, 374] width 130 height 19
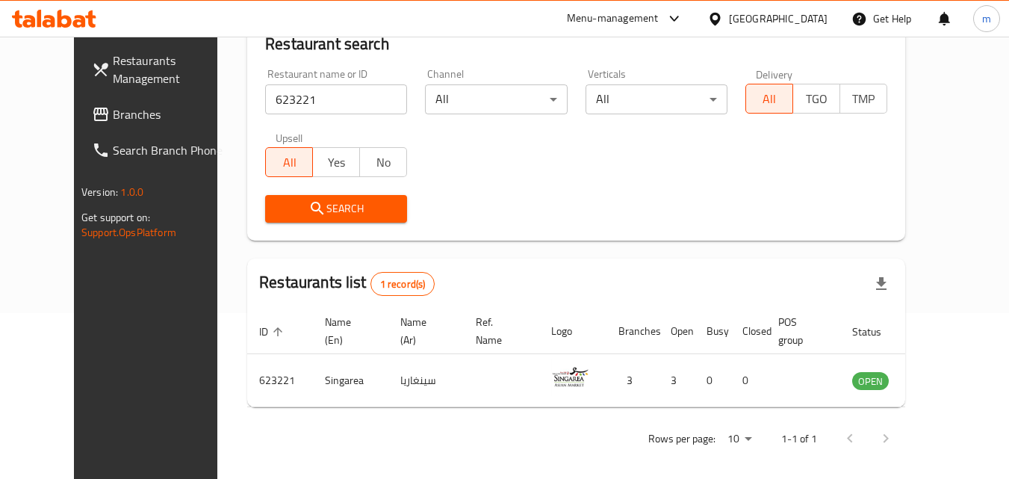
scroll to position [175, 0]
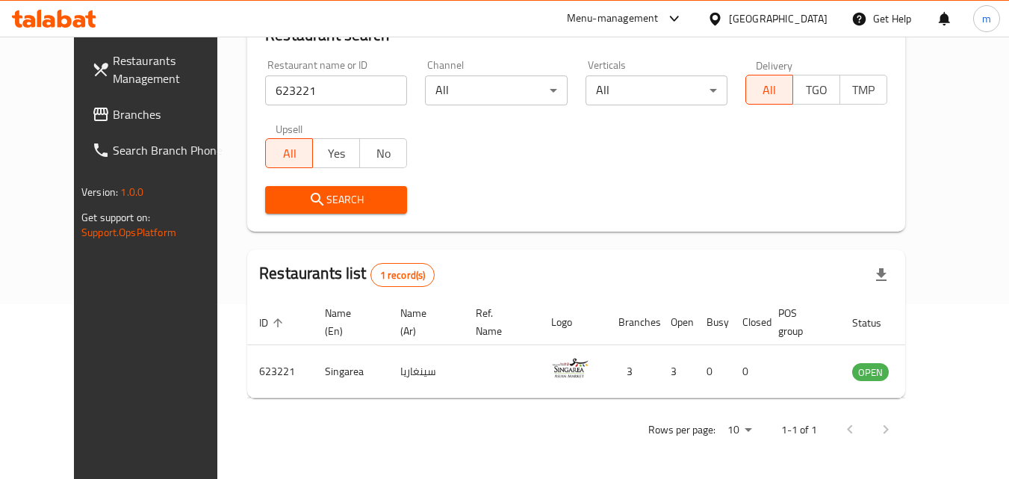
click at [723, 14] on icon at bounding box center [715, 19] width 16 height 16
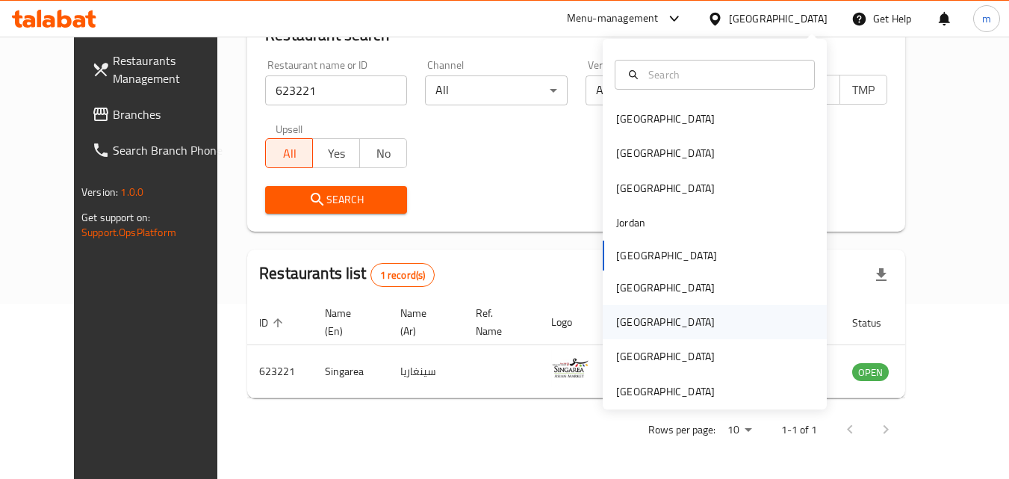
click at [616, 326] on div "[GEOGRAPHIC_DATA]" at bounding box center [665, 322] width 99 height 16
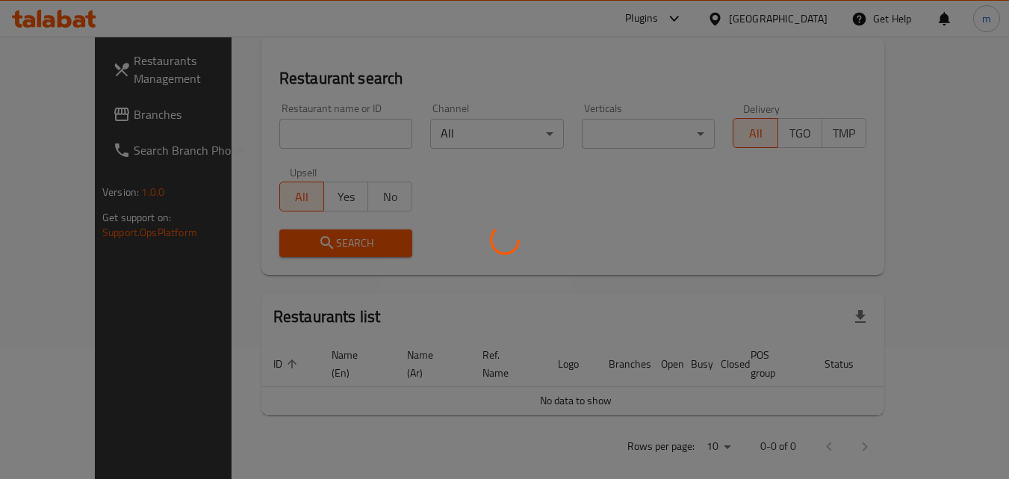
scroll to position [175, 0]
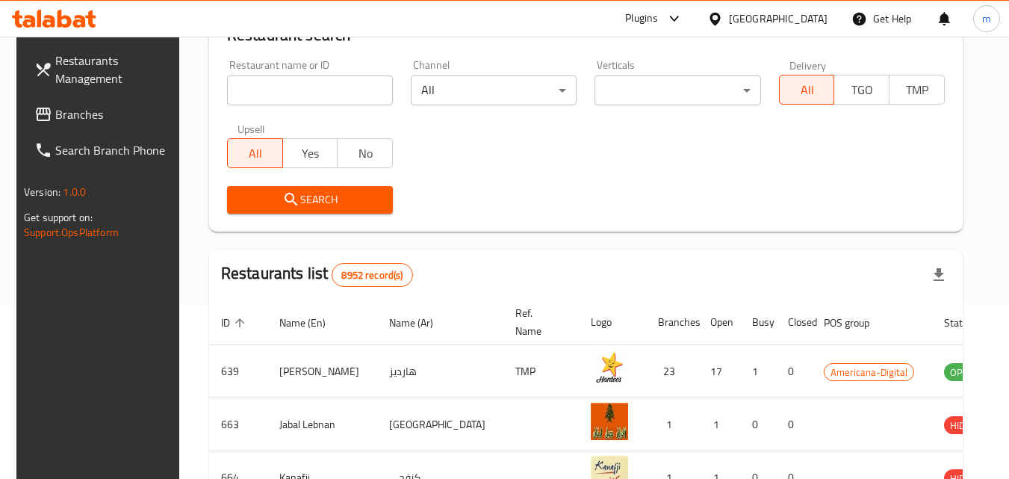
click at [87, 122] on span "Branches" at bounding box center [114, 114] width 118 height 18
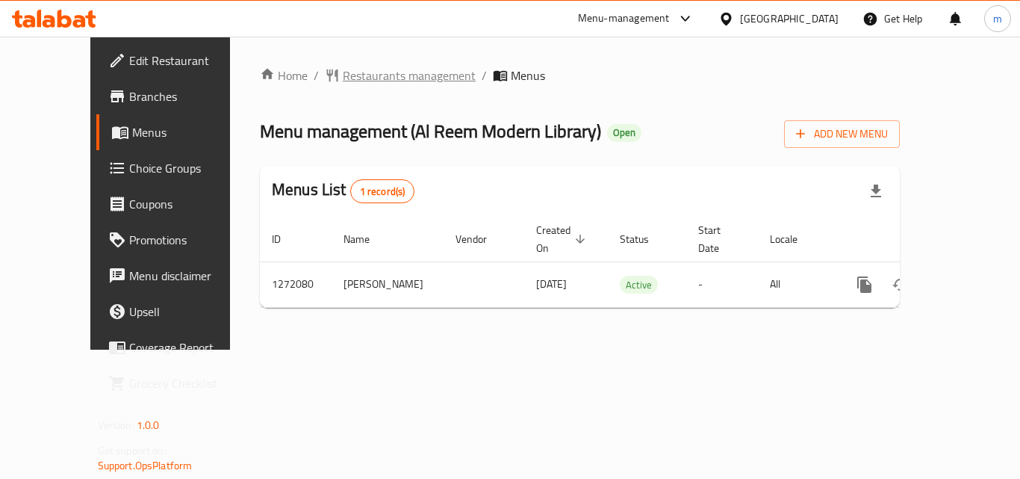
click at [371, 70] on span "Restaurants management" at bounding box center [409, 75] width 133 height 18
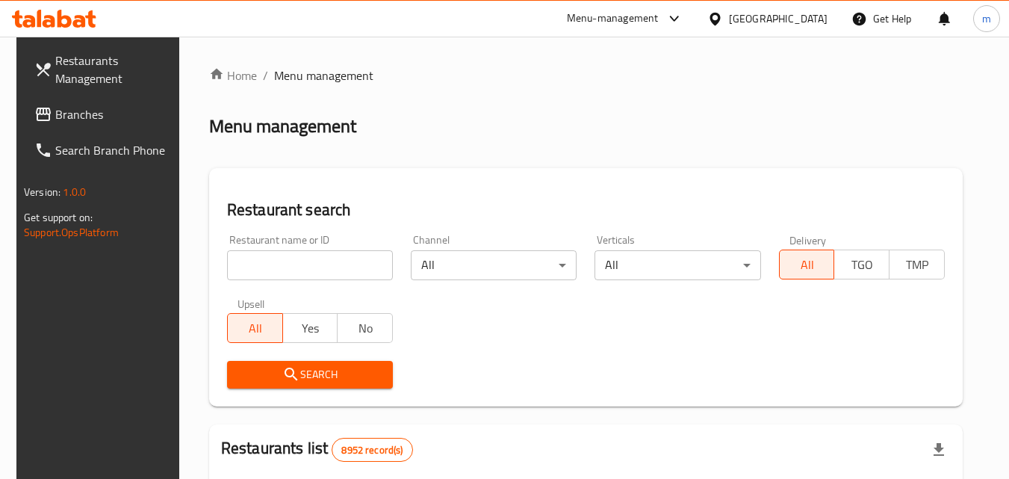
click at [308, 273] on input "search" at bounding box center [310, 265] width 166 height 30
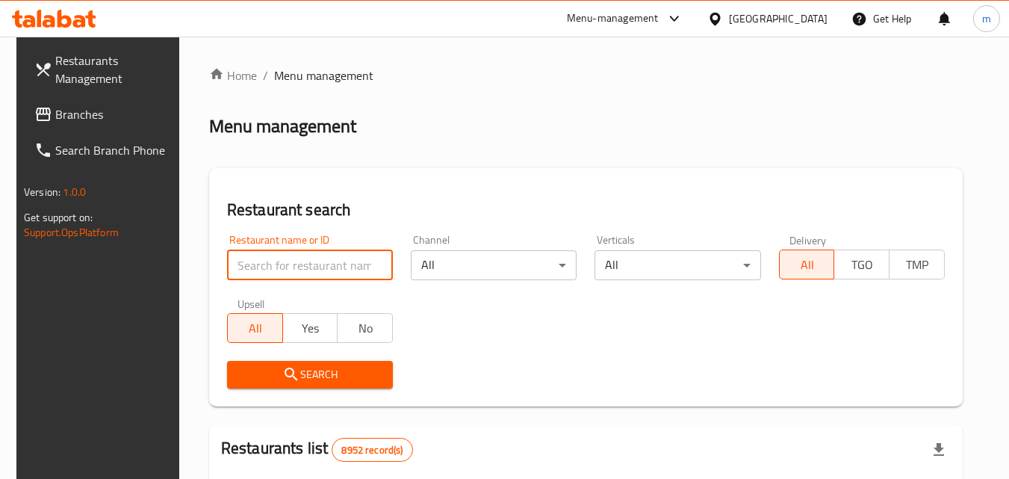
paste input "689694"
type input "689694"
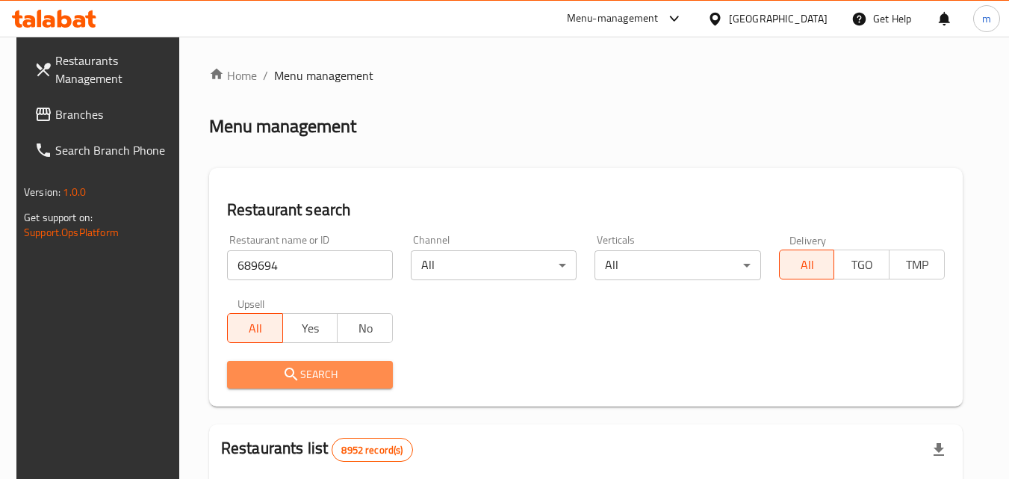
click at [297, 372] on span "Search" at bounding box center [310, 374] width 142 height 19
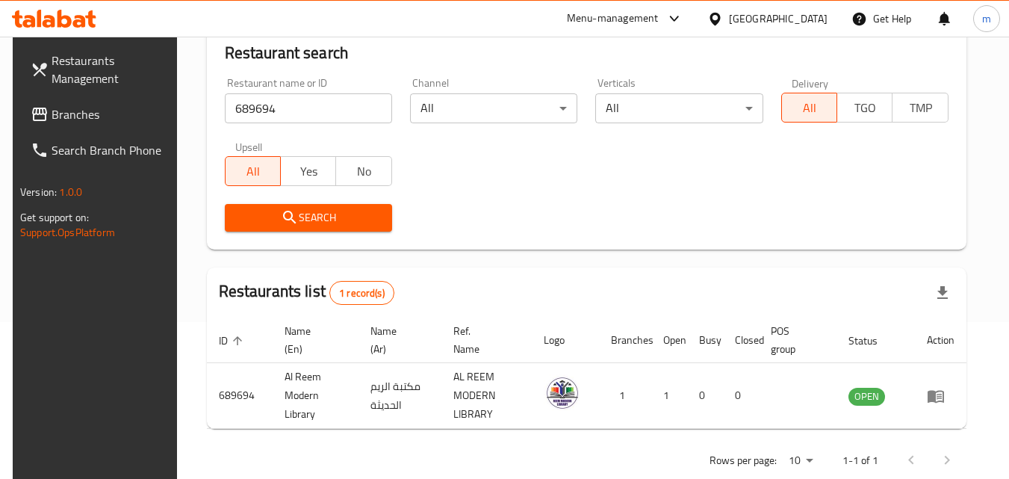
scroll to position [187, 0]
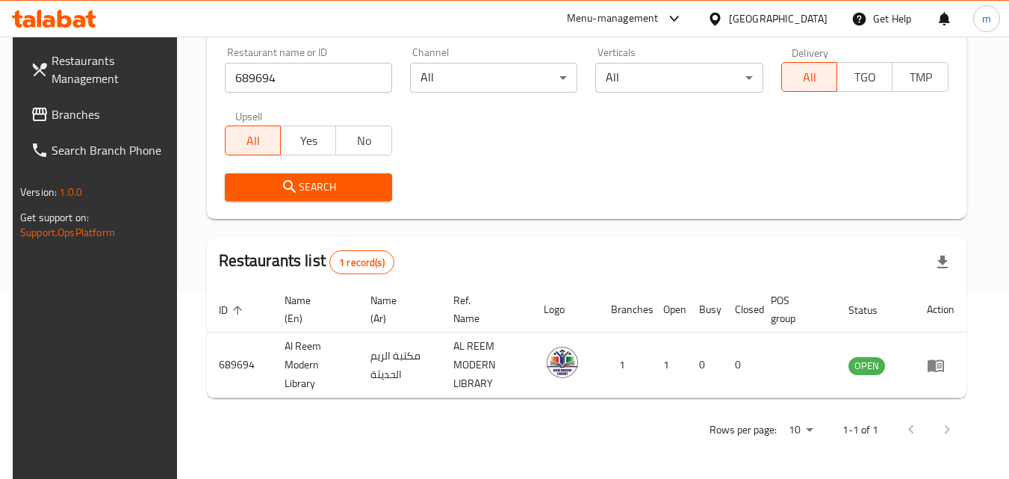
click at [834, 23] on div "[GEOGRAPHIC_DATA]" at bounding box center [767, 19] width 144 height 36
click at [820, 25] on div "[GEOGRAPHIC_DATA]" at bounding box center [778, 18] width 99 height 16
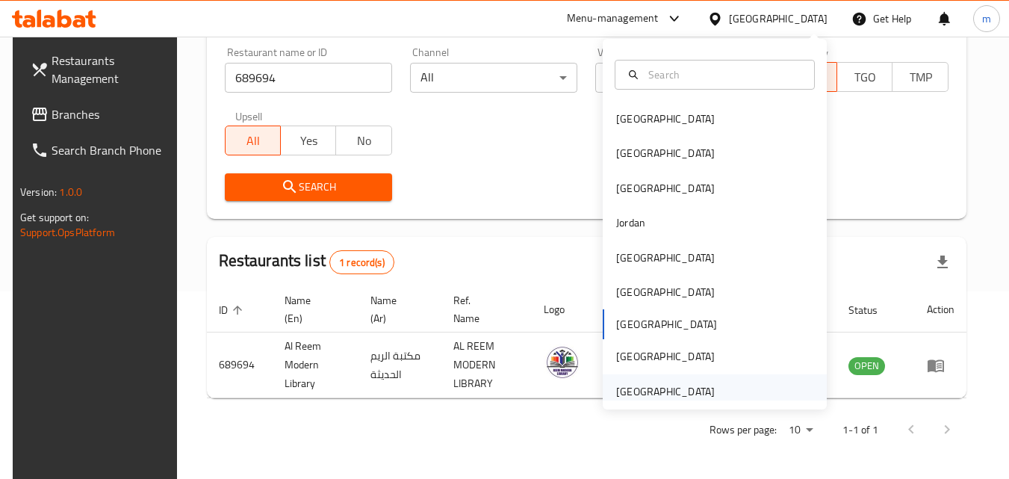
click at [626, 393] on div "[GEOGRAPHIC_DATA]" at bounding box center [665, 391] width 99 height 16
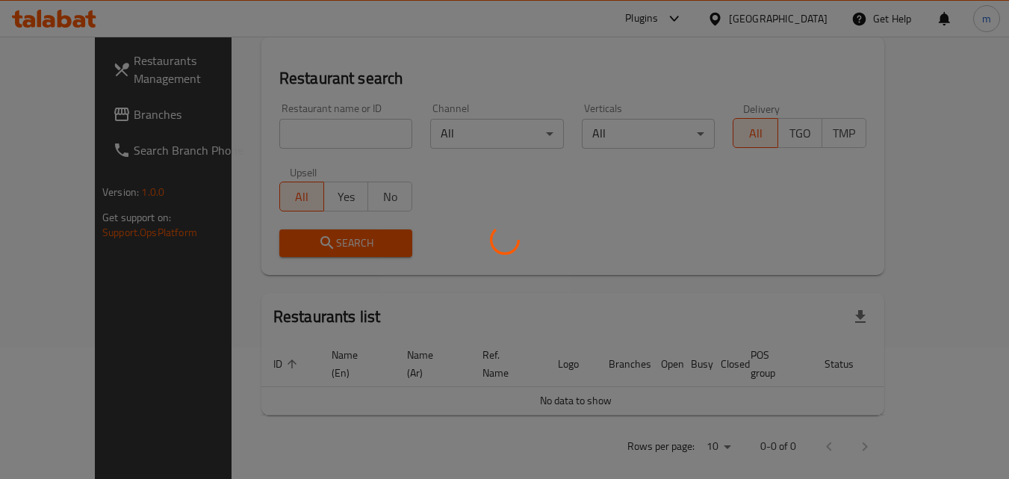
scroll to position [187, 0]
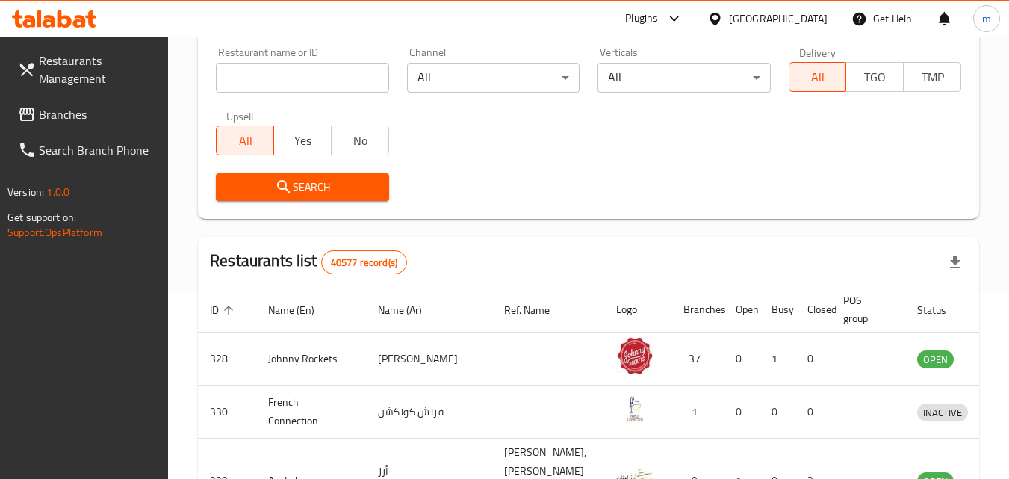
click at [72, 109] on span "Branches" at bounding box center [98, 114] width 118 height 18
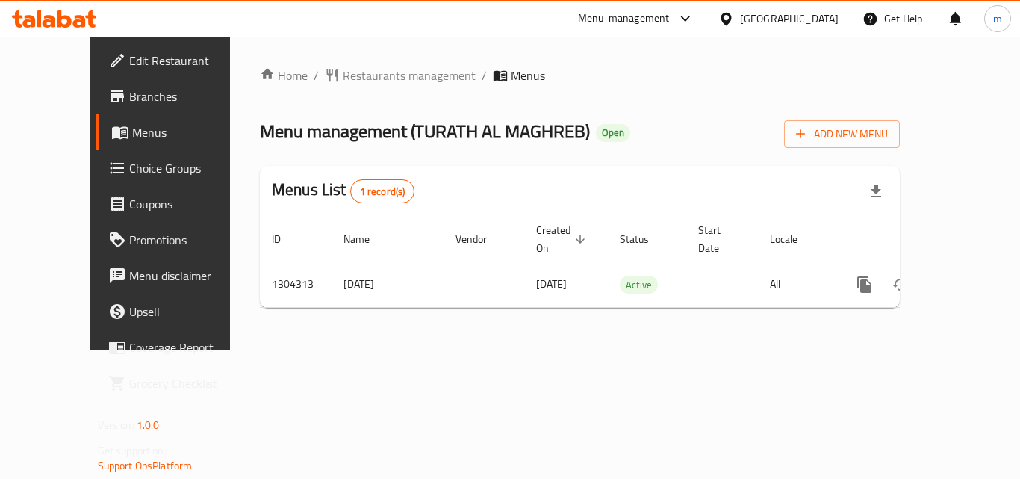
click at [343, 79] on span "Restaurants management" at bounding box center [409, 75] width 133 height 18
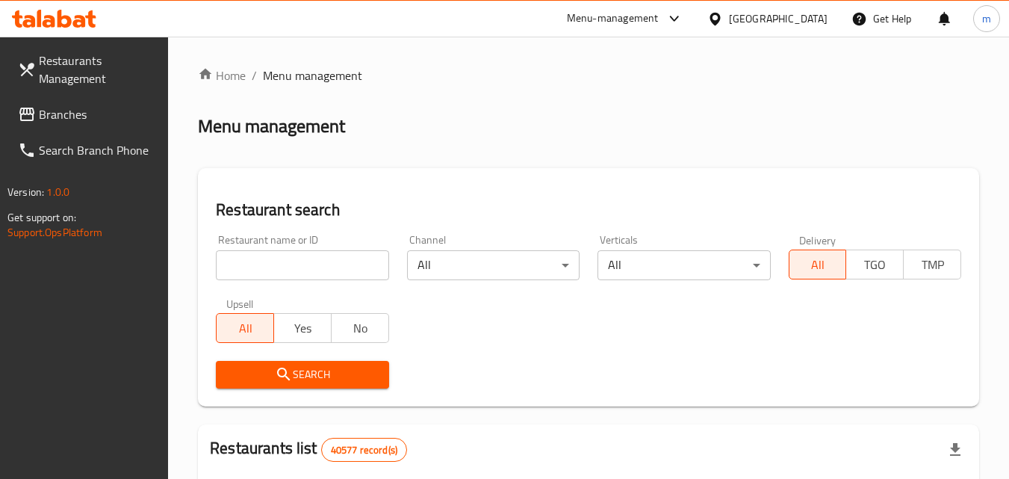
click at [267, 264] on input "search" at bounding box center [302, 265] width 172 height 30
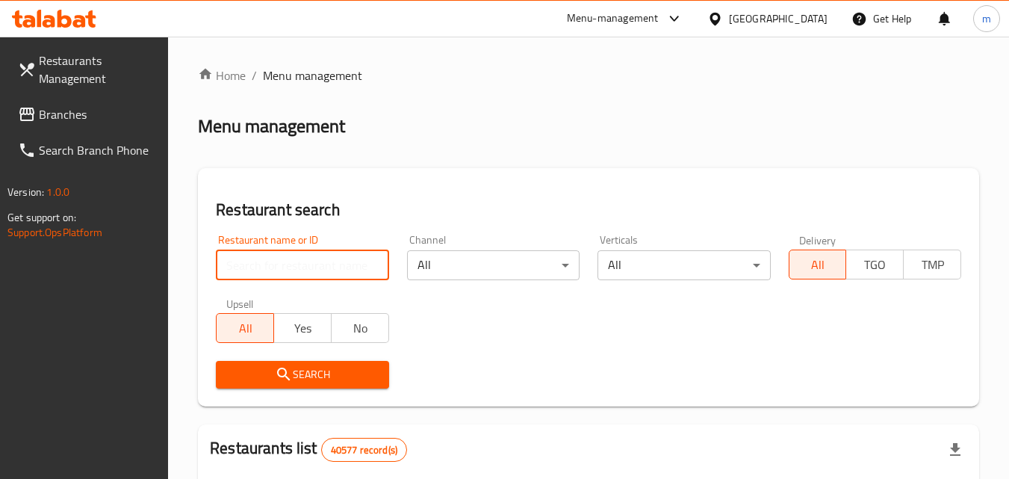
paste input "703162"
type input "703162"
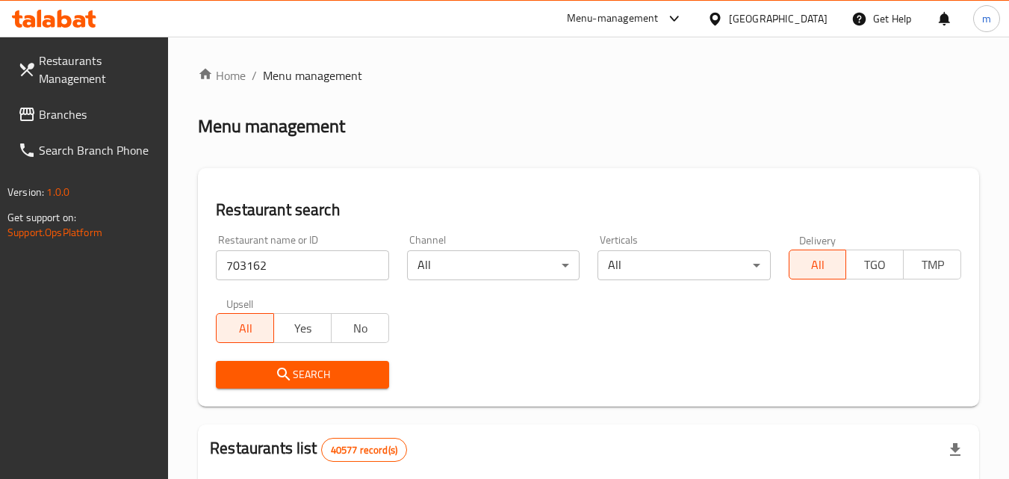
click at [240, 373] on span "Search" at bounding box center [302, 374] width 149 height 19
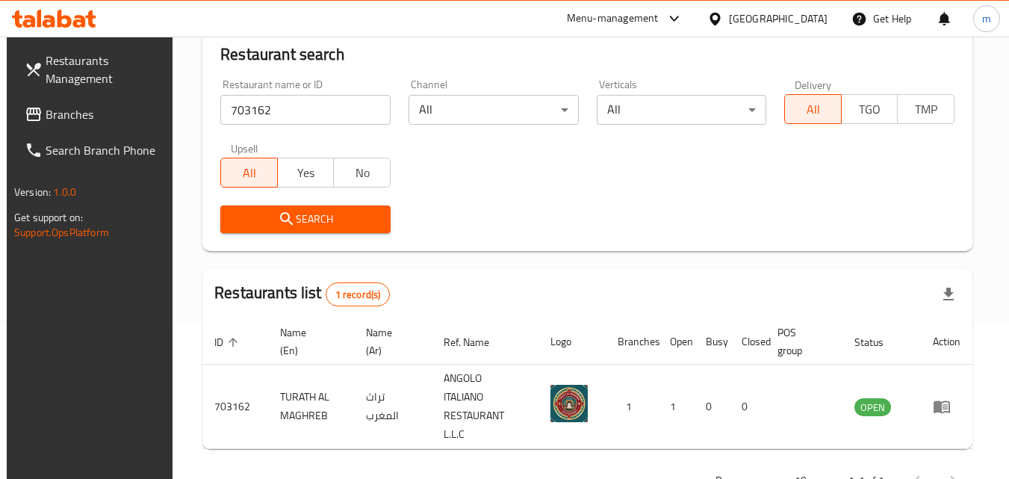
scroll to position [175, 0]
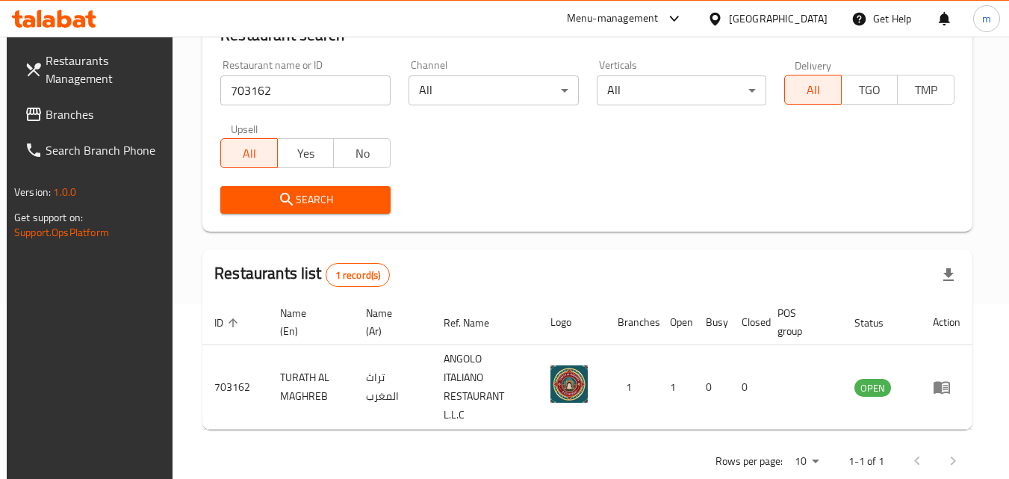
click at [783, 24] on div "[GEOGRAPHIC_DATA]" at bounding box center [778, 18] width 99 height 16
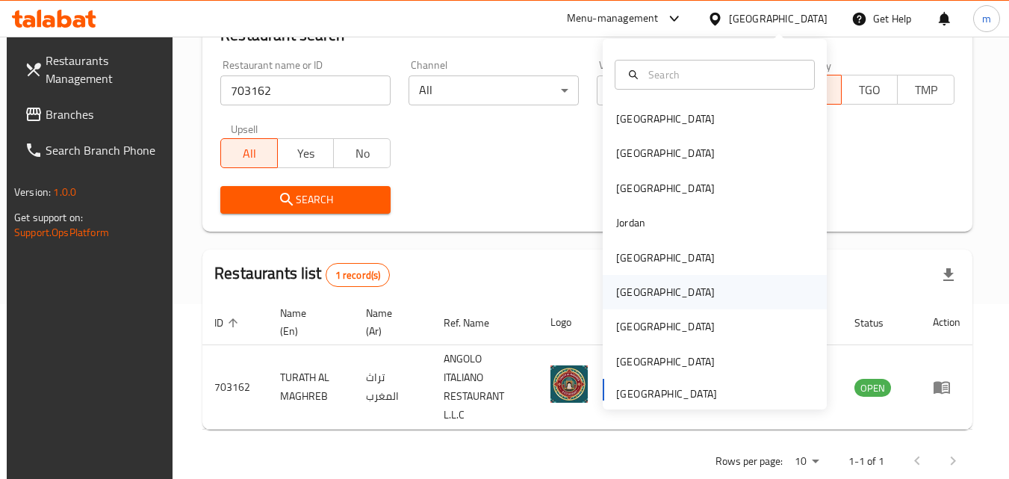
click at [620, 286] on div "[GEOGRAPHIC_DATA]" at bounding box center [665, 292] width 99 height 16
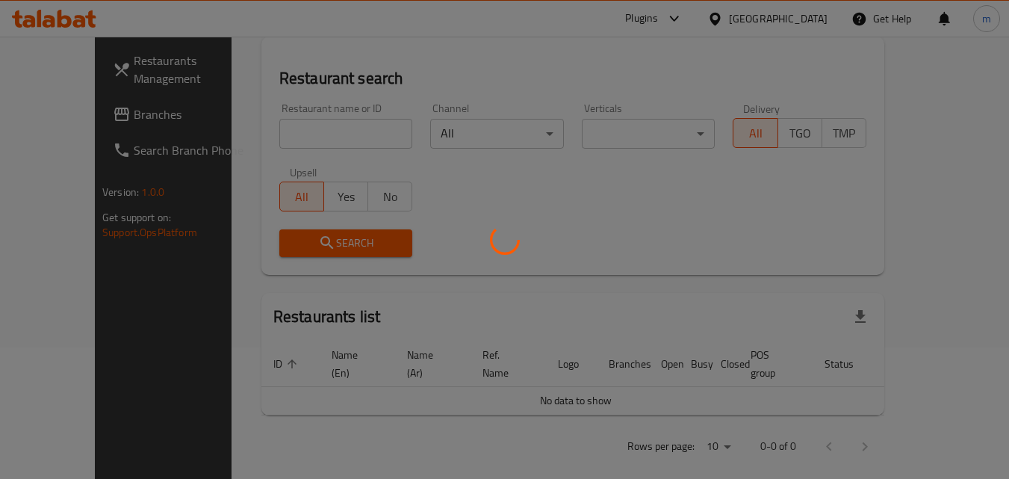
scroll to position [175, 0]
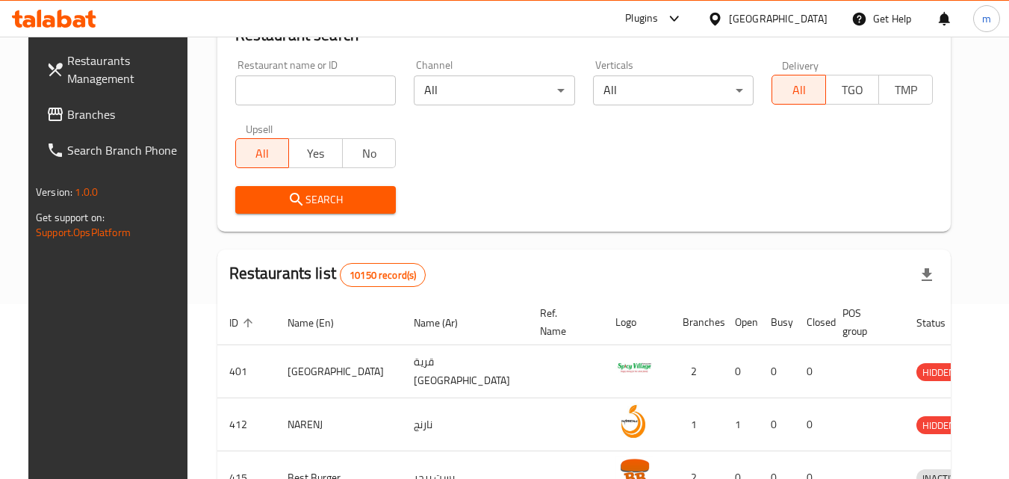
click at [67, 117] on span "Branches" at bounding box center [126, 114] width 118 height 18
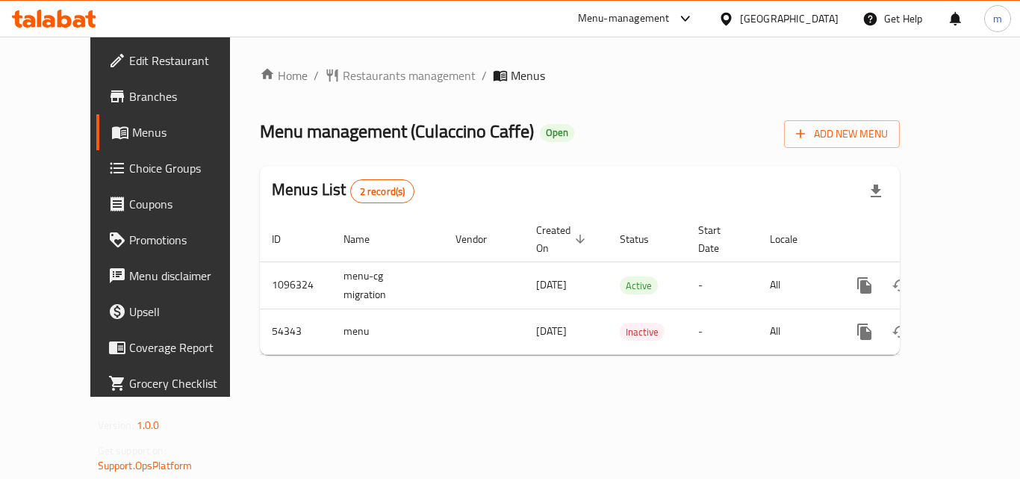
click at [132, 137] on span "Menus" at bounding box center [190, 132] width 116 height 18
click at [343, 78] on span "Restaurants management" at bounding box center [409, 75] width 133 height 18
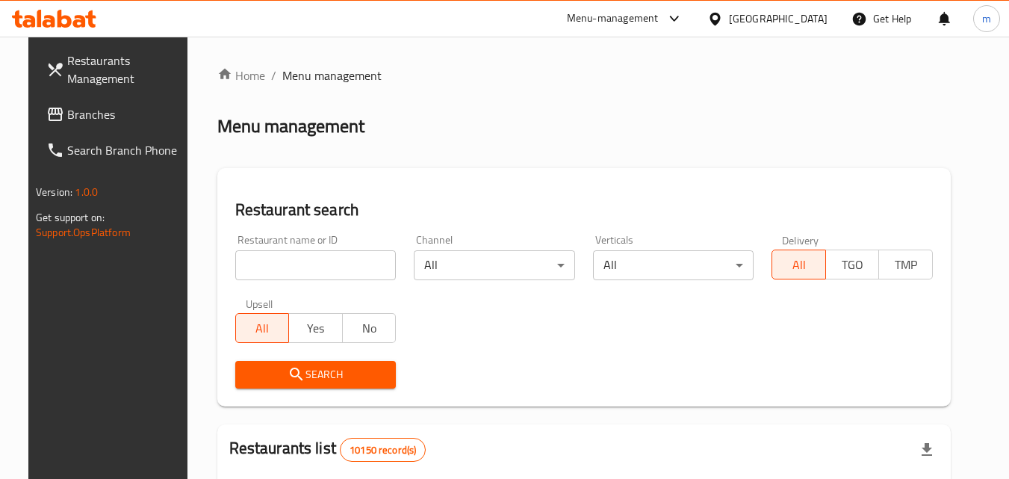
click at [270, 264] on input "search" at bounding box center [315, 265] width 161 height 30
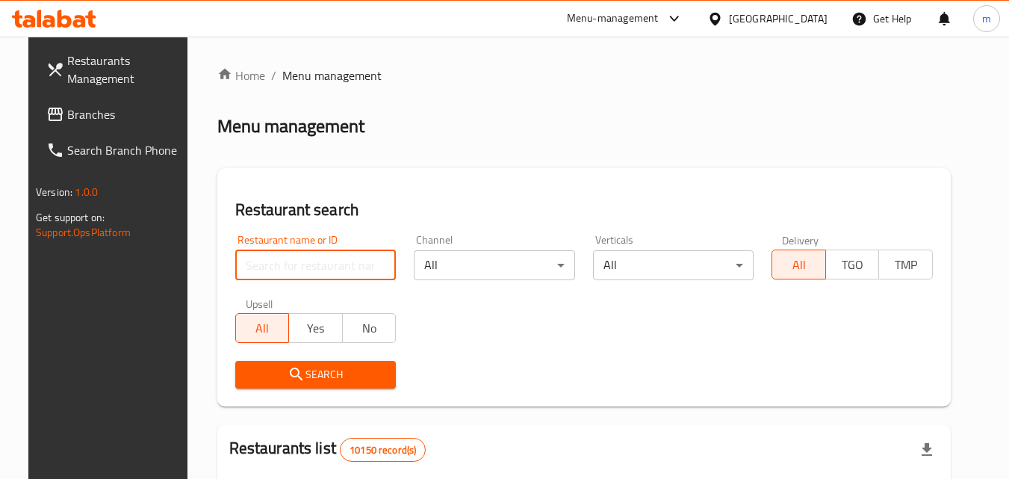
paste input "26782"
type input "26782"
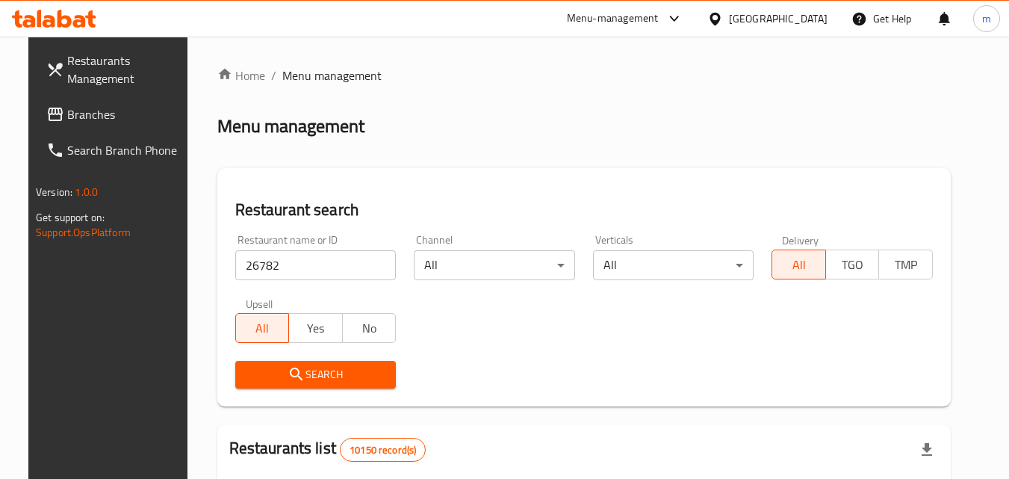
drag, startPoint x: 328, startPoint y: 364, endPoint x: 320, endPoint y: 375, distance: 12.8
click at [320, 375] on span "Search" at bounding box center [315, 374] width 137 height 19
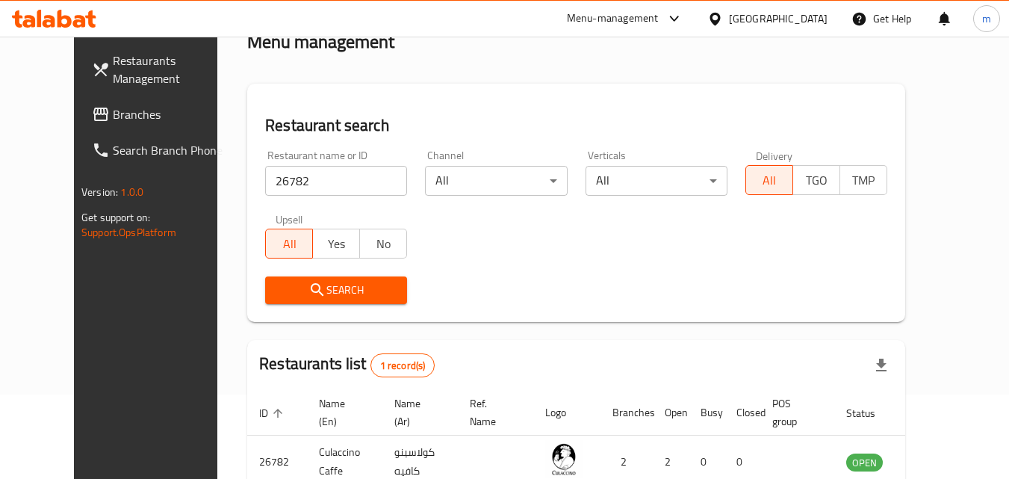
scroll to position [175, 0]
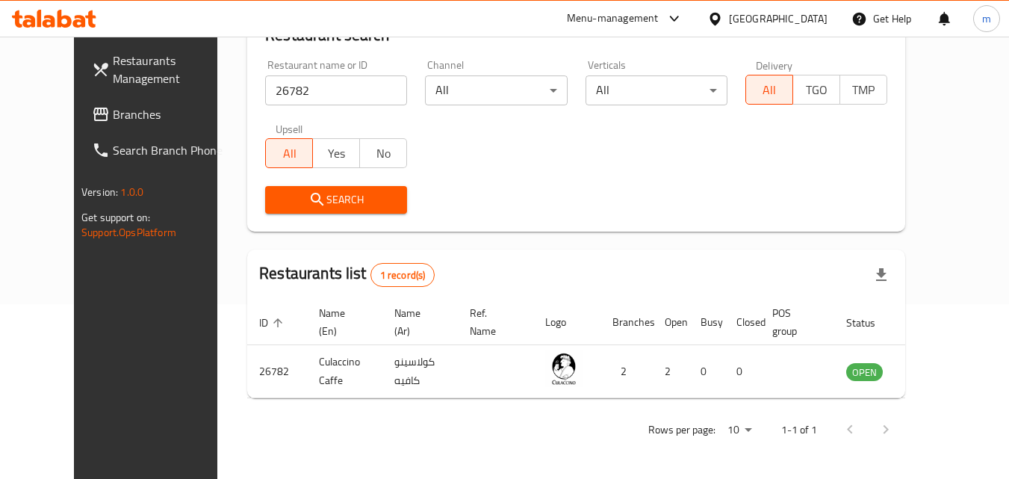
click at [720, 16] on icon at bounding box center [714, 18] width 10 height 13
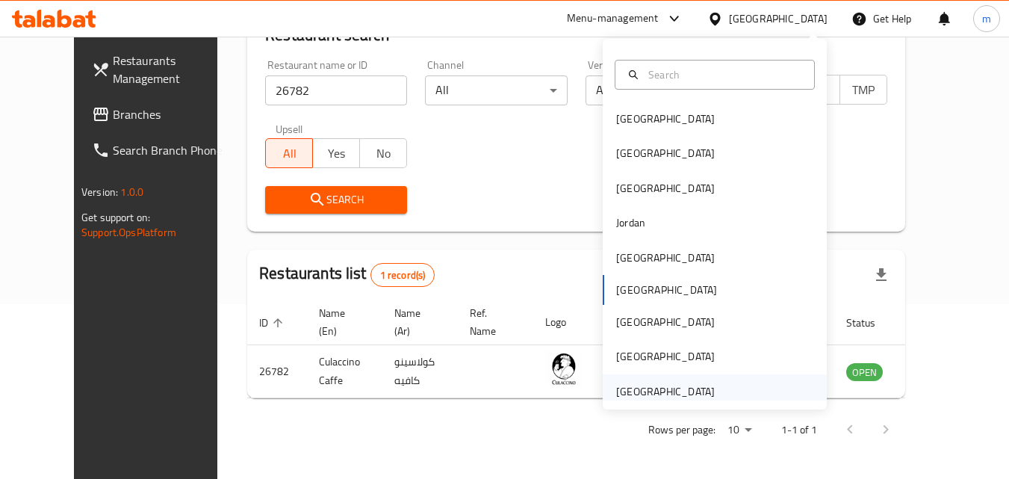
click at [764, 394] on div "[GEOGRAPHIC_DATA]" at bounding box center [714, 391] width 224 height 34
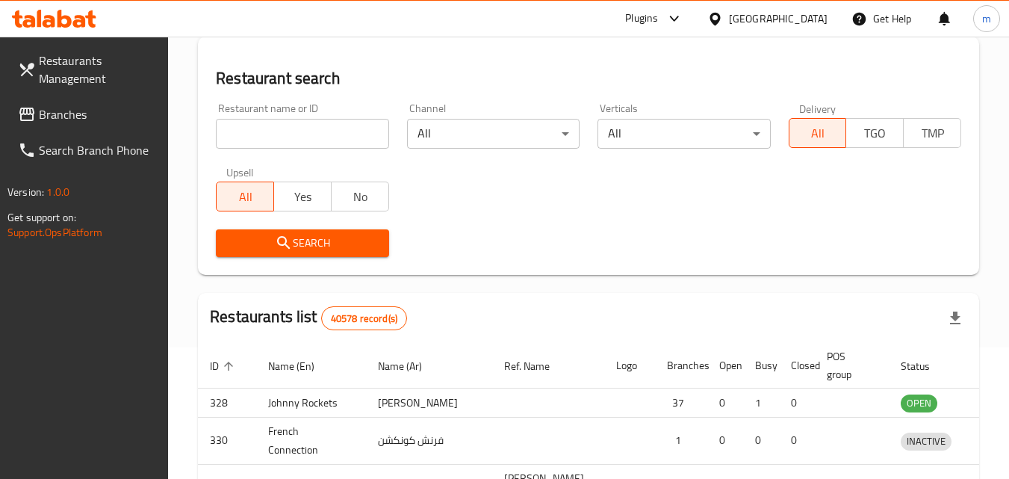
scroll to position [175, 0]
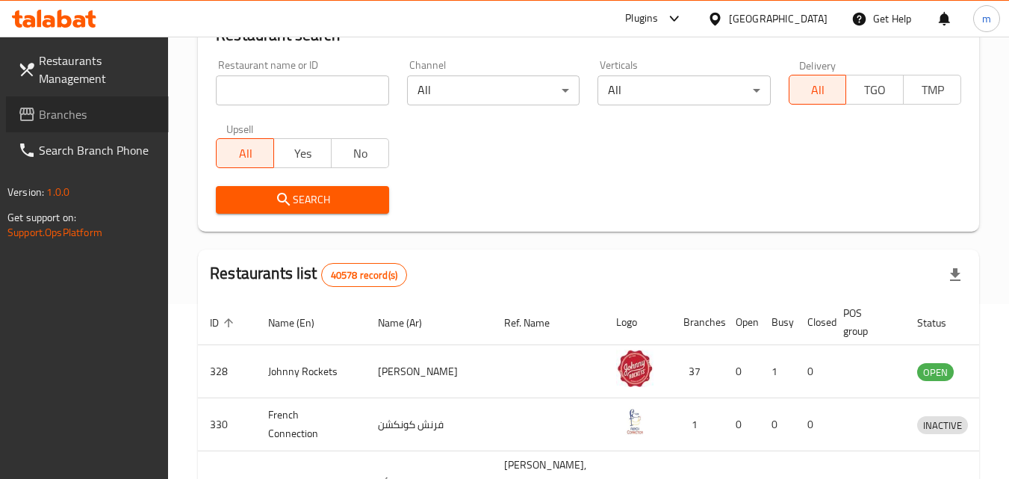
click at [37, 116] on span at bounding box center [28, 114] width 21 height 18
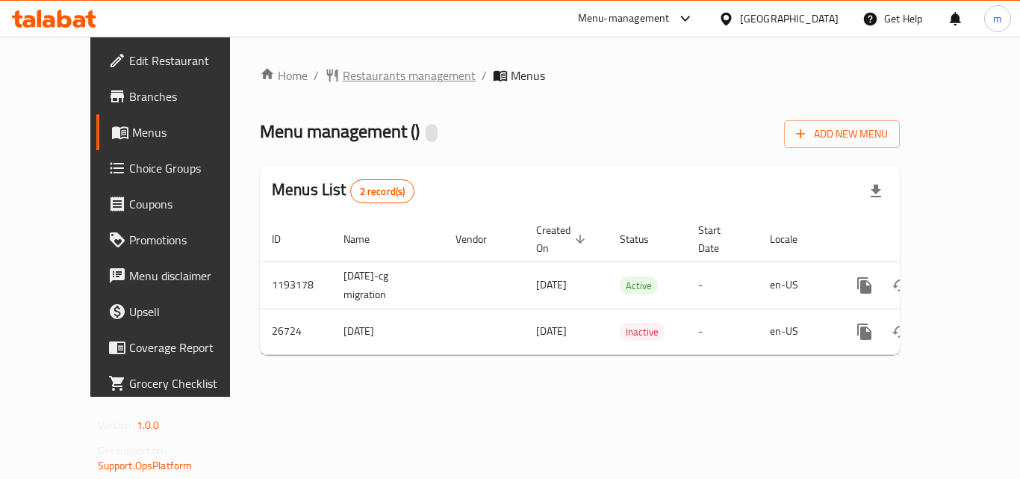
click at [352, 84] on span "Restaurants management" at bounding box center [409, 75] width 133 height 18
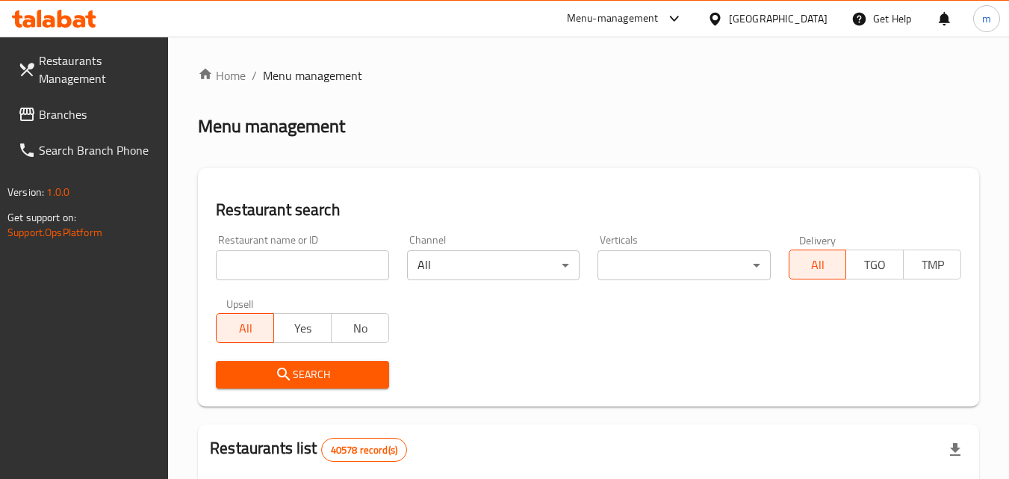
click at [320, 264] on input "search" at bounding box center [302, 265] width 172 height 30
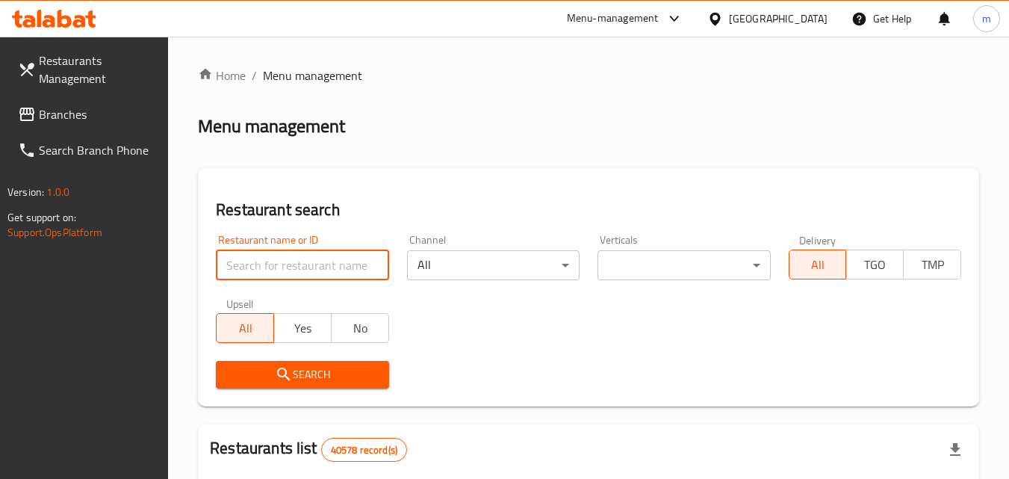
paste input "13921"
type input "13921"
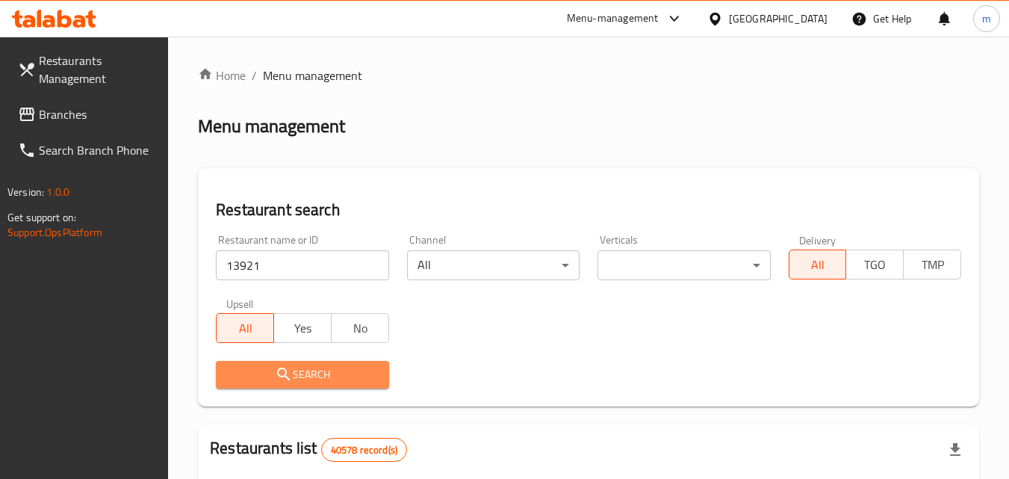
click at [331, 367] on span "Search" at bounding box center [302, 374] width 149 height 19
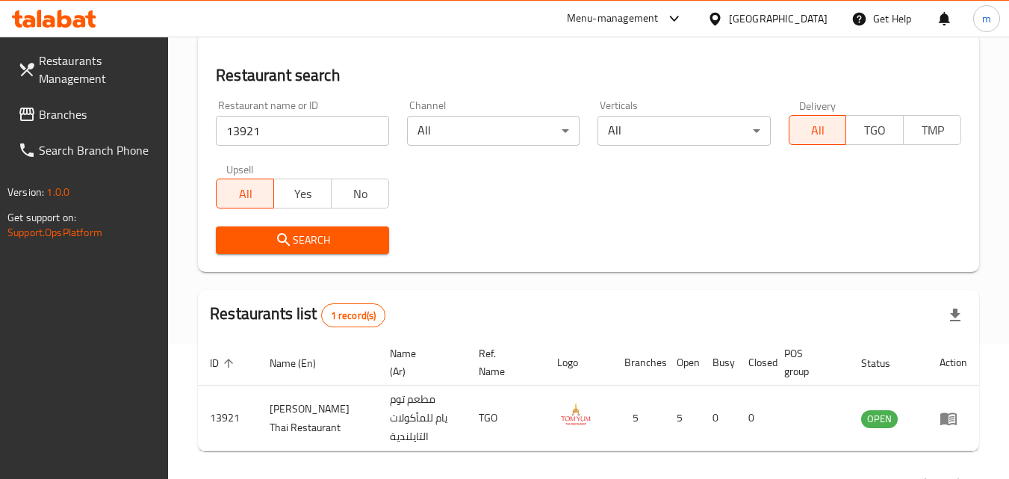
scroll to position [149, 0]
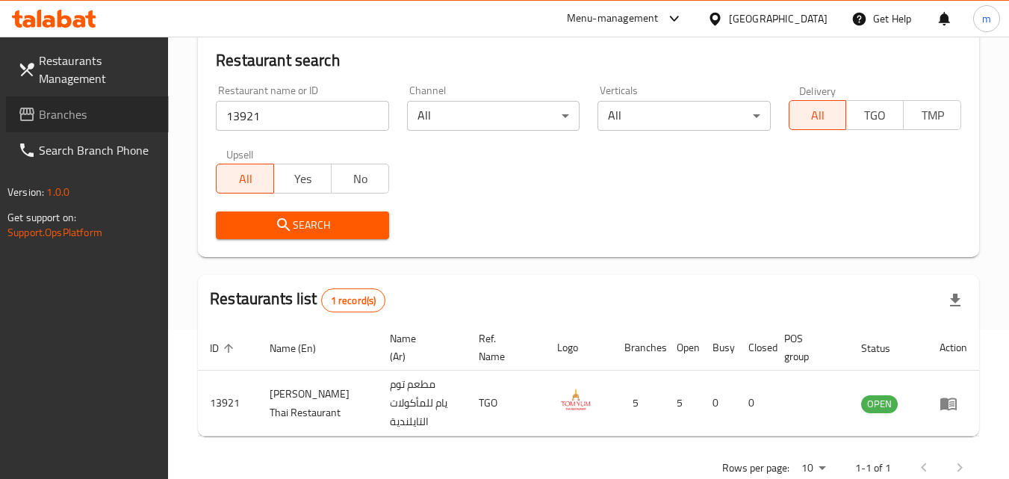
click at [116, 124] on link "Branches" at bounding box center [87, 114] width 163 height 36
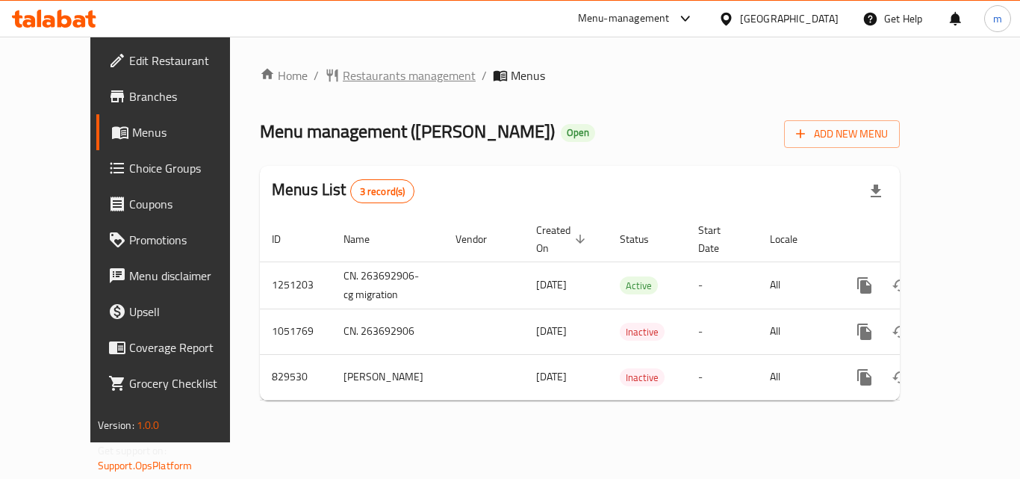
click at [346, 74] on span "Restaurants management" at bounding box center [409, 75] width 133 height 18
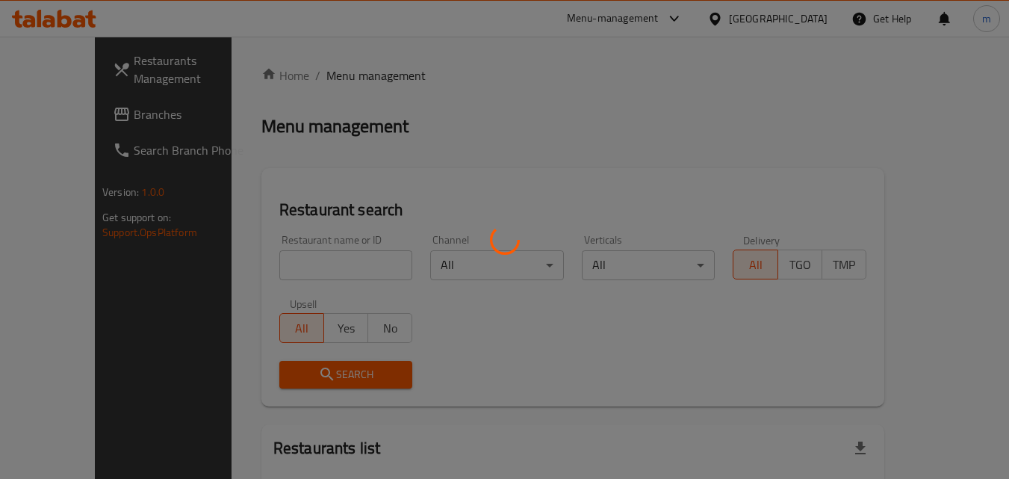
click at [349, 261] on div at bounding box center [504, 239] width 1009 height 479
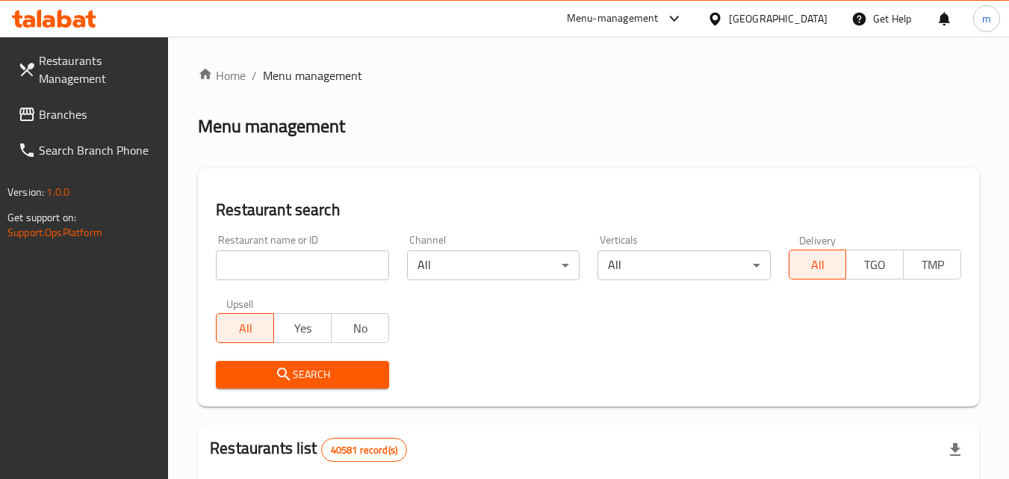
click at [358, 257] on input "search" at bounding box center [302, 265] width 172 height 30
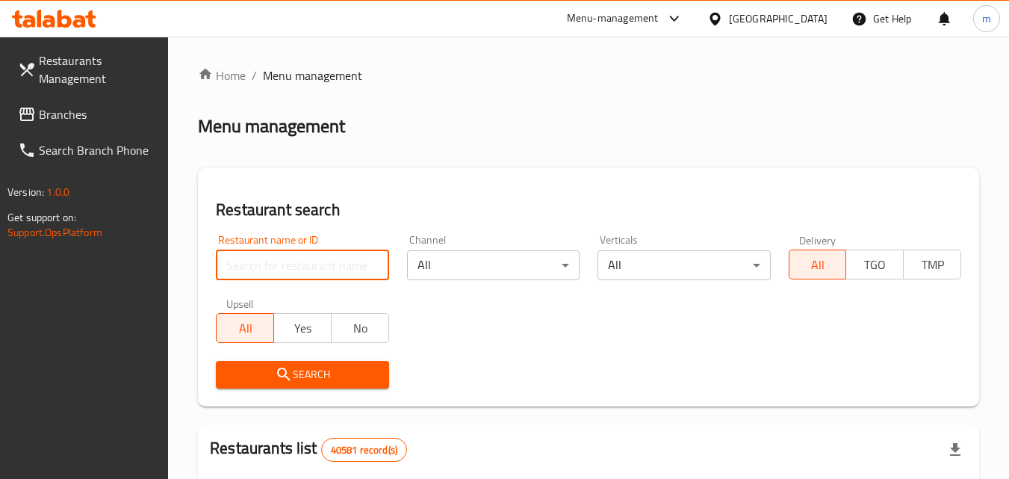
paste input "655585"
type input "655585"
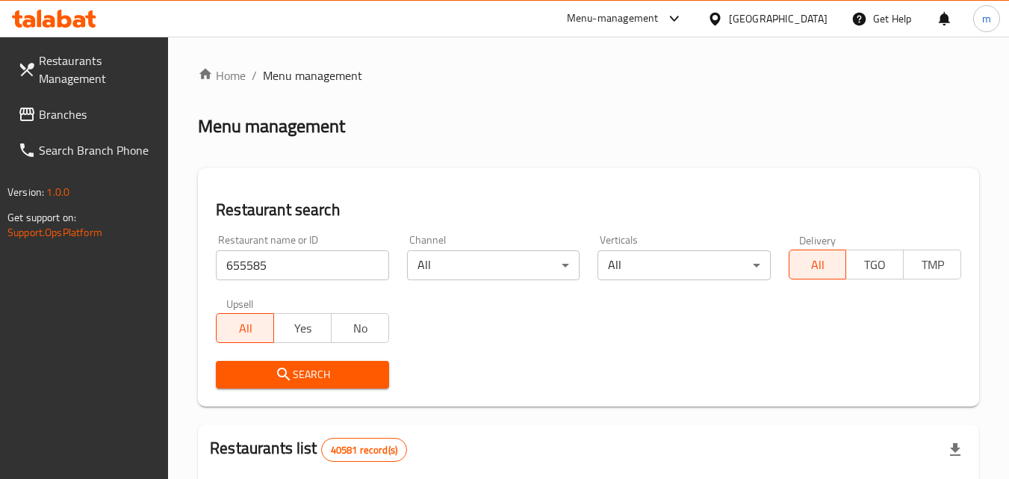
click at [300, 372] on span "Search" at bounding box center [302, 374] width 149 height 19
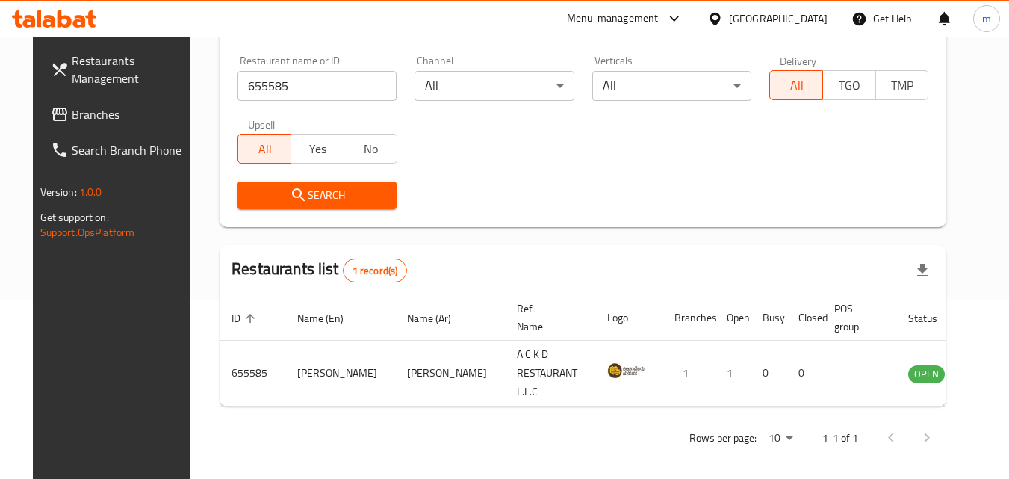
scroll to position [187, 0]
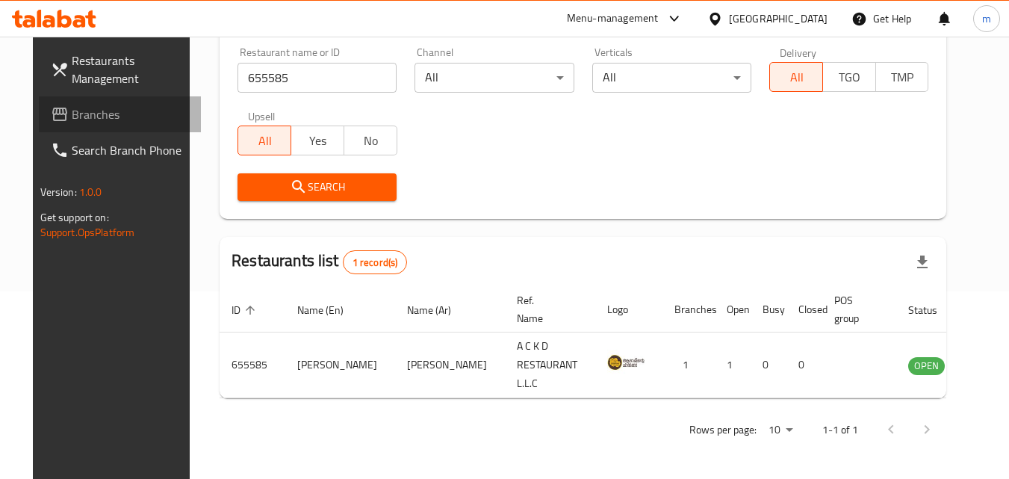
click at [106, 119] on span "Branches" at bounding box center [131, 114] width 118 height 18
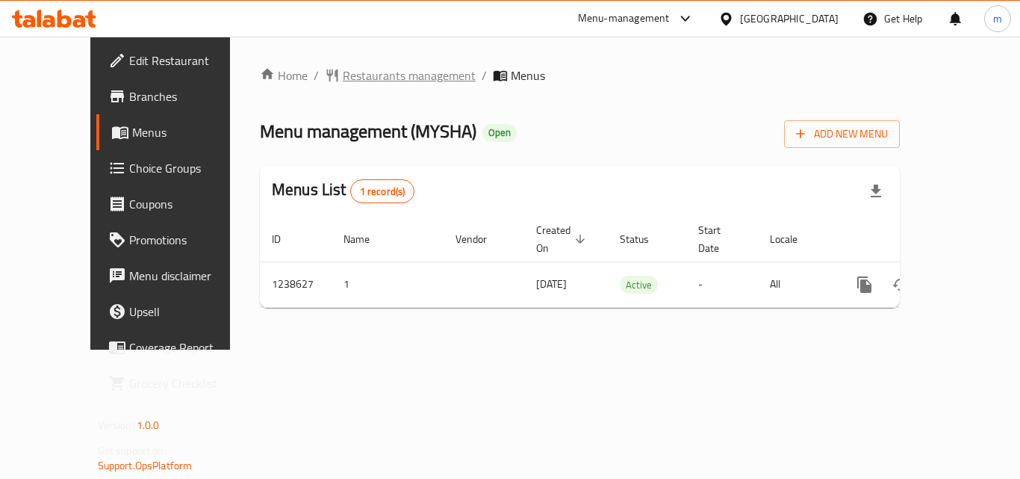
click at [343, 81] on span "Restaurants management" at bounding box center [409, 75] width 133 height 18
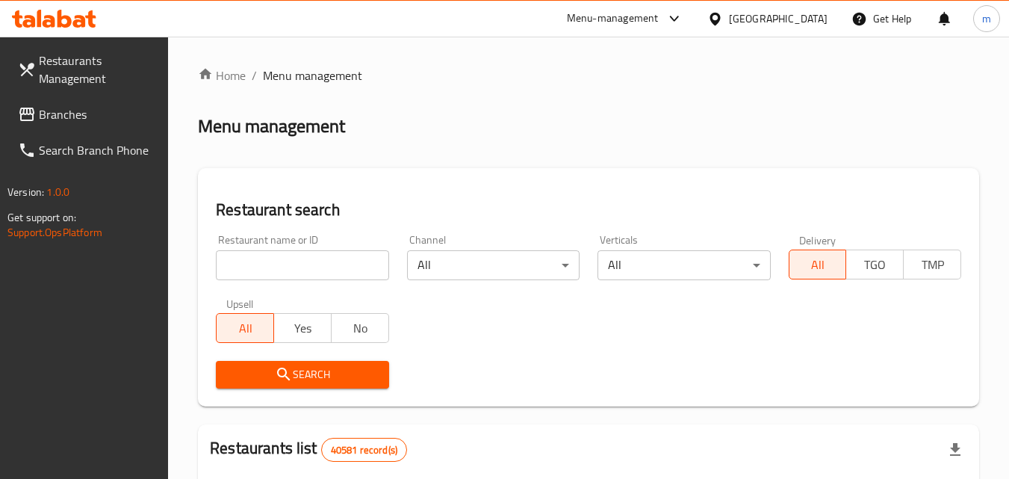
click at [340, 268] on input "search" at bounding box center [302, 265] width 172 height 30
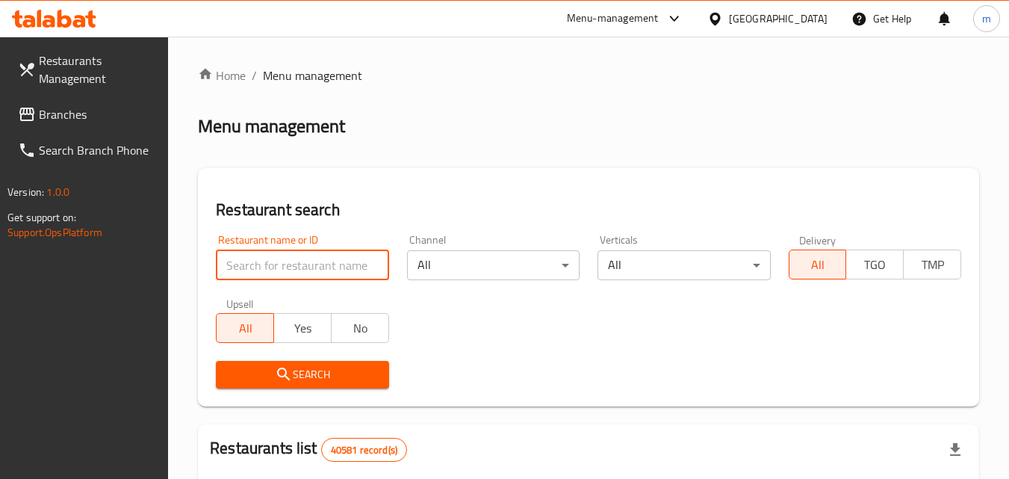
paste input "679792"
type input "679792"
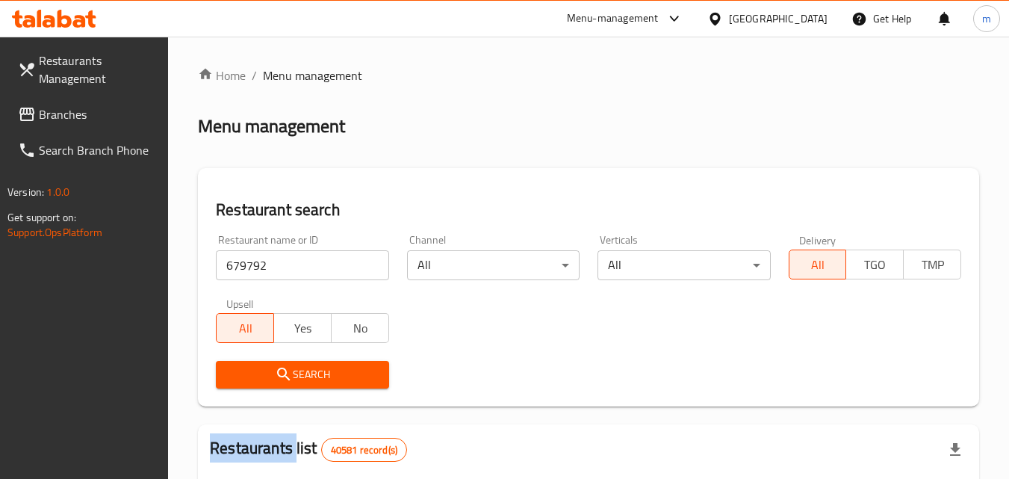
click at [234, 357] on div "Search" at bounding box center [302, 375] width 190 height 46
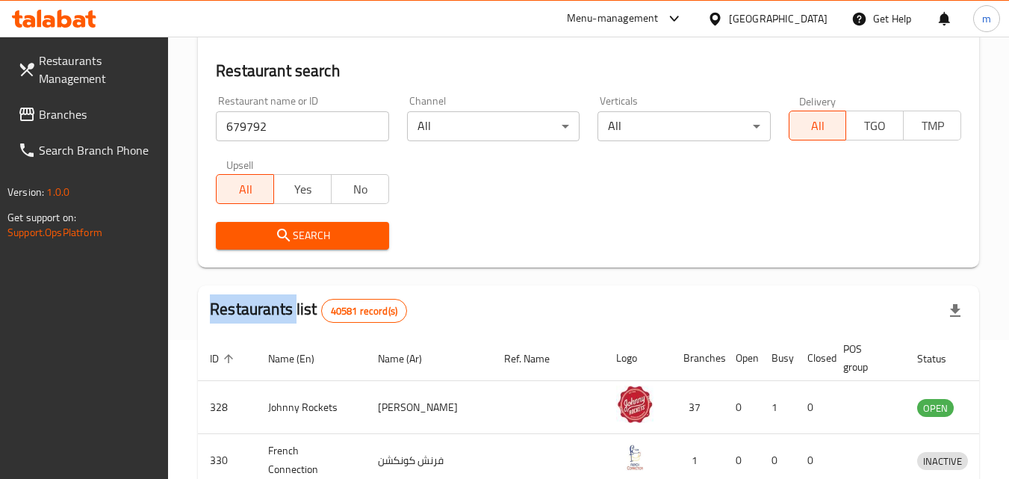
scroll to position [149, 0]
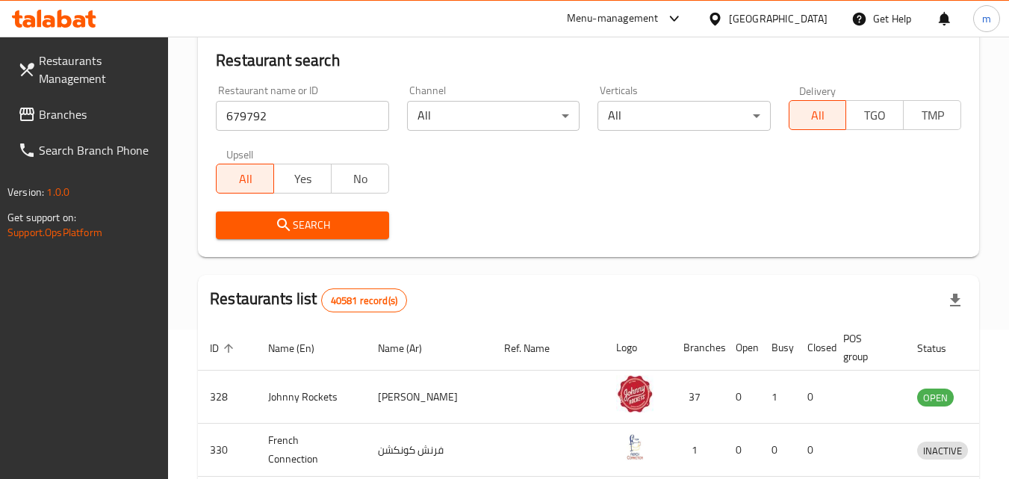
click at [280, 245] on div "Search" at bounding box center [302, 225] width 190 height 46
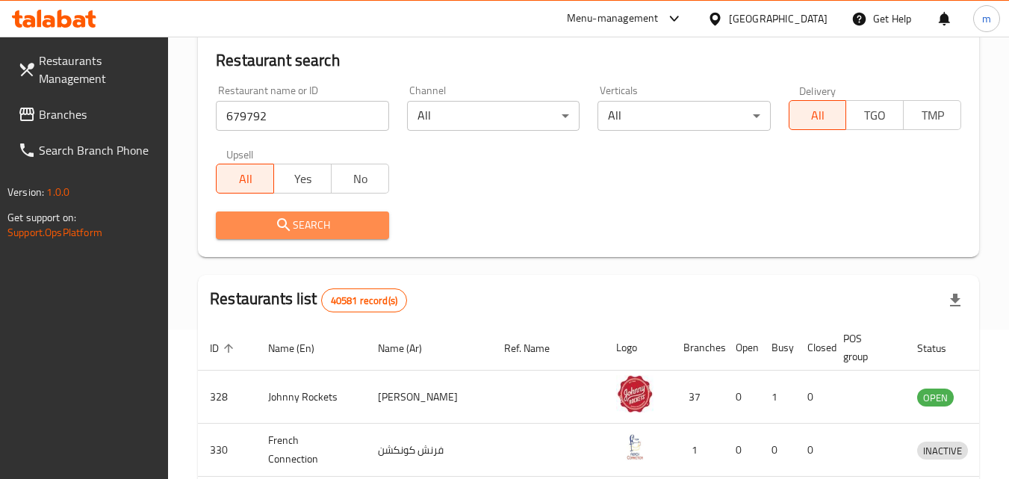
click at [289, 225] on icon "submit" at bounding box center [284, 225] width 18 height 18
click at [289, 225] on div at bounding box center [504, 239] width 1009 height 479
